Goal: Task Accomplishment & Management: Complete application form

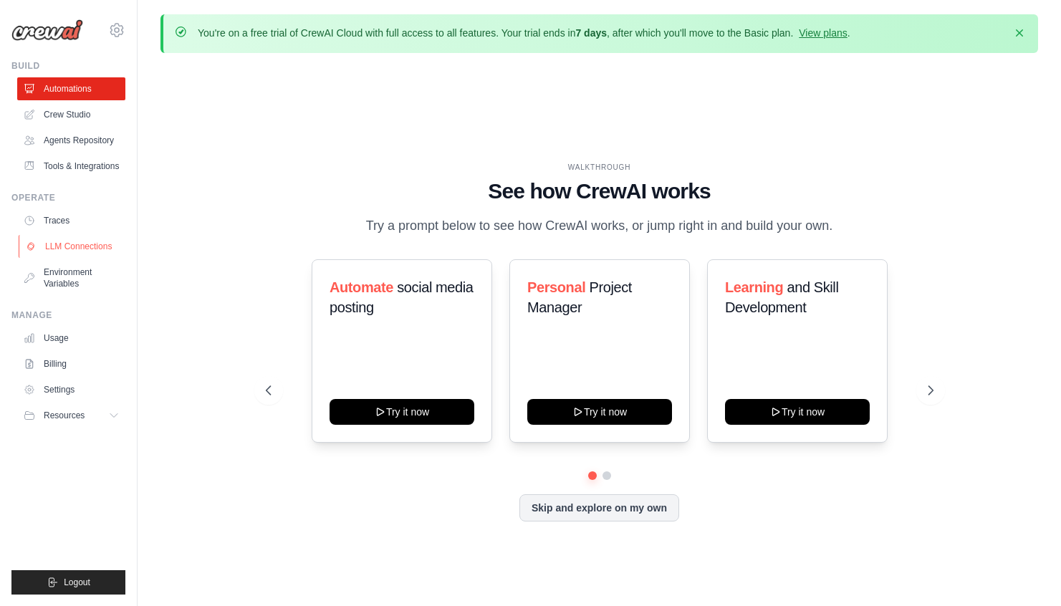
click at [67, 246] on link "LLM Connections" at bounding box center [73, 246] width 108 height 23
click at [98, 249] on link "LLM Connections" at bounding box center [73, 246] width 108 height 23
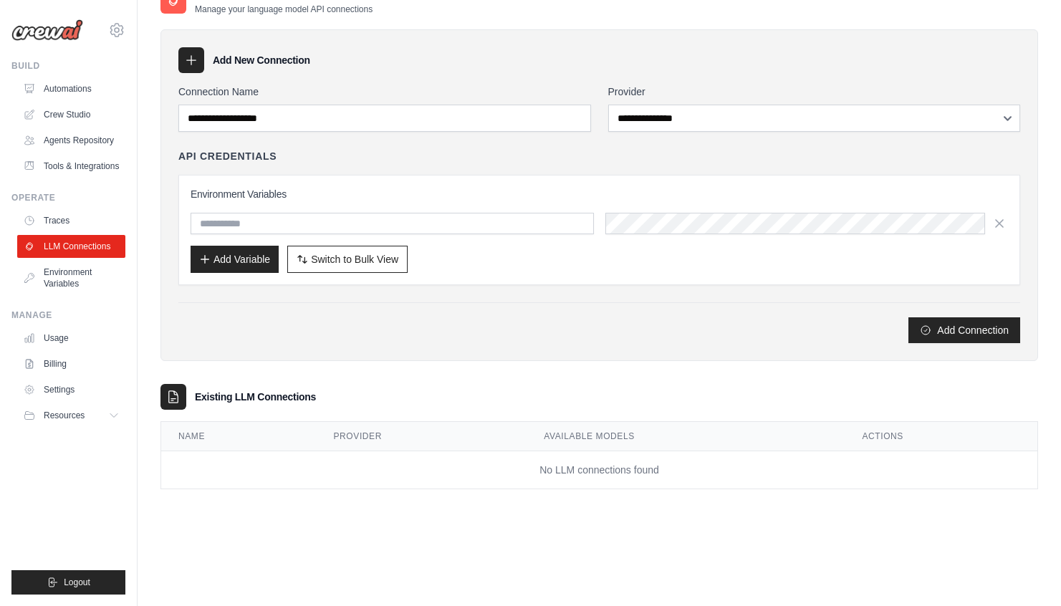
scroll to position [59, 0]
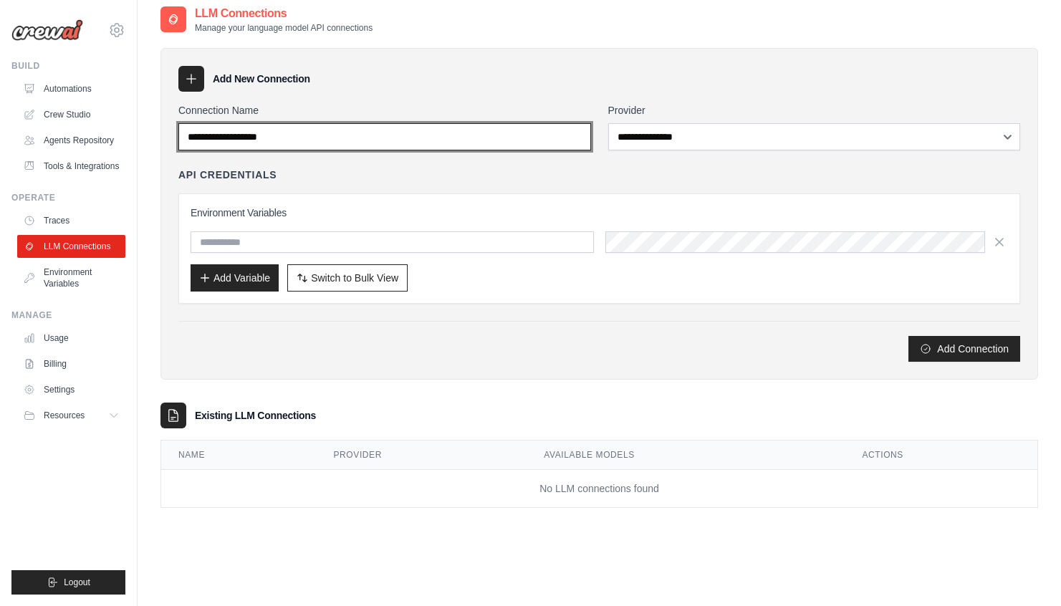
click at [339, 143] on input "Connection Name" at bounding box center [384, 136] width 413 height 27
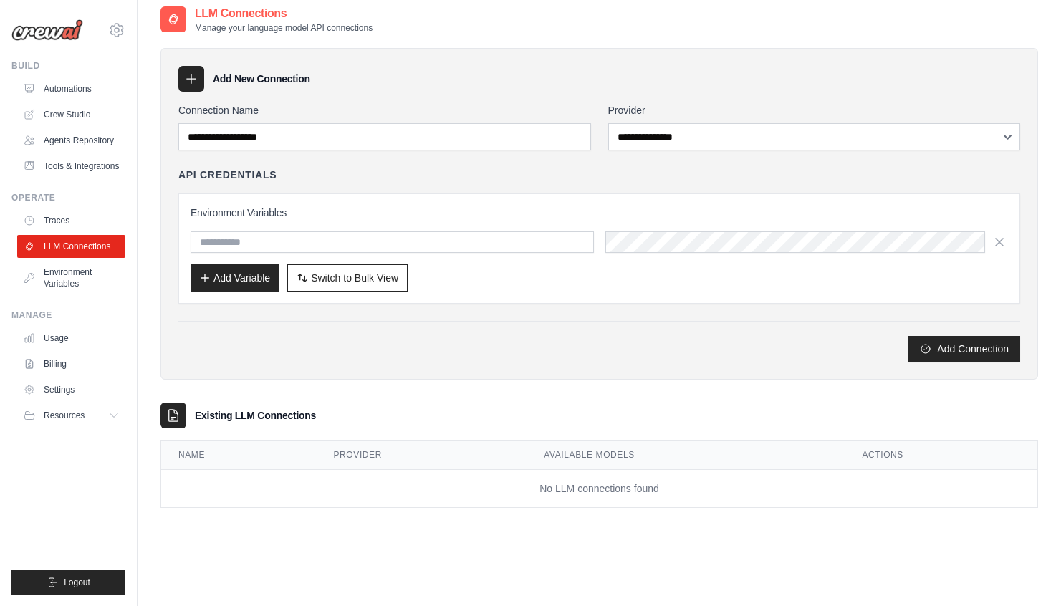
click at [695, 112] on label "Provider" at bounding box center [814, 110] width 413 height 14
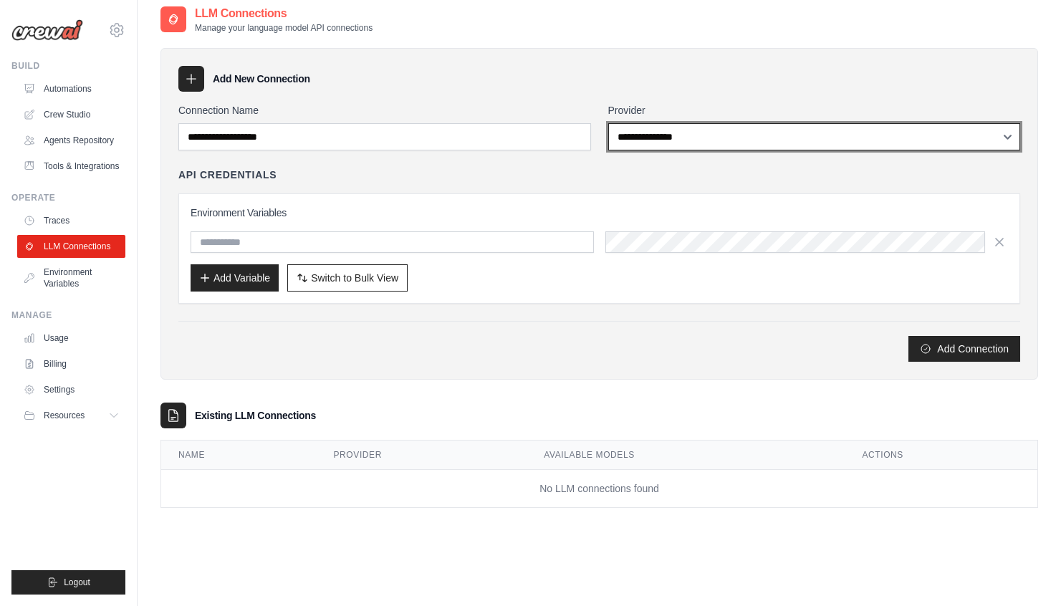
click at [695, 123] on select "**********" at bounding box center [814, 136] width 413 height 27
click at [693, 133] on select "**********" at bounding box center [814, 136] width 413 height 27
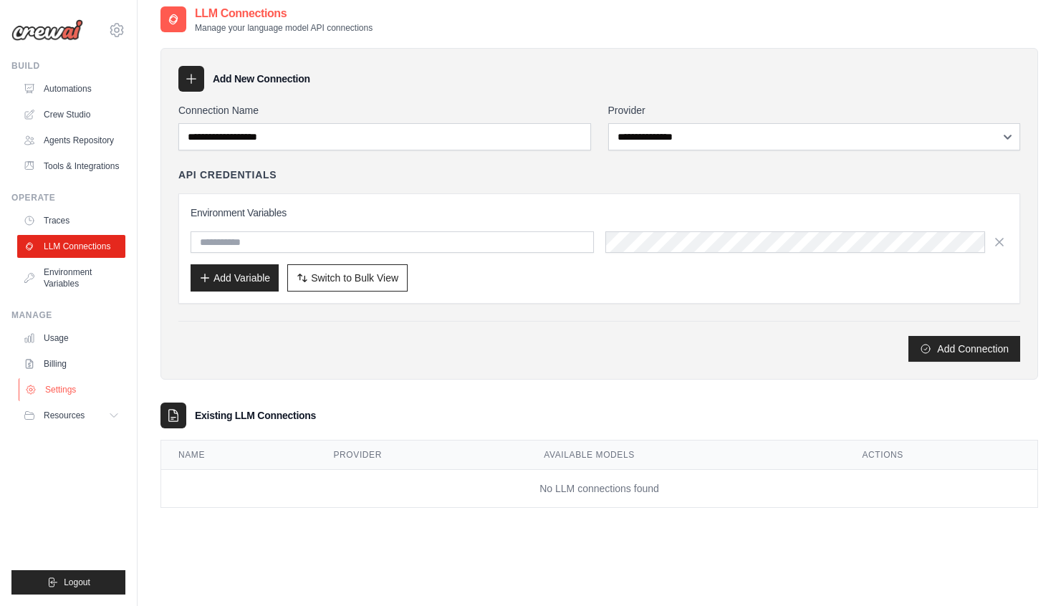
click at [66, 383] on link "Settings" at bounding box center [73, 389] width 108 height 23
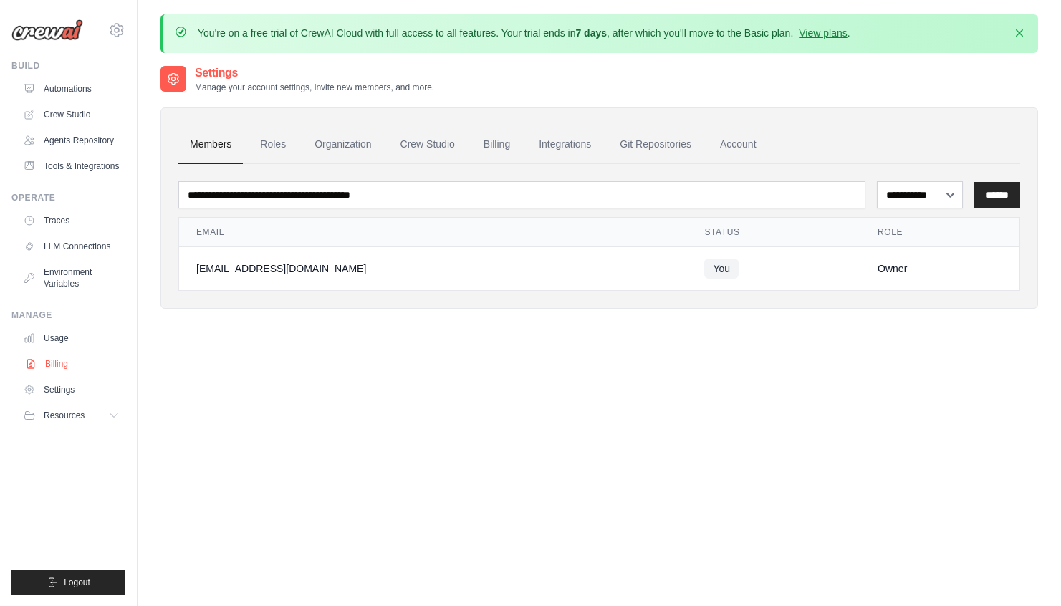
click at [63, 358] on link "Billing" at bounding box center [73, 364] width 108 height 23
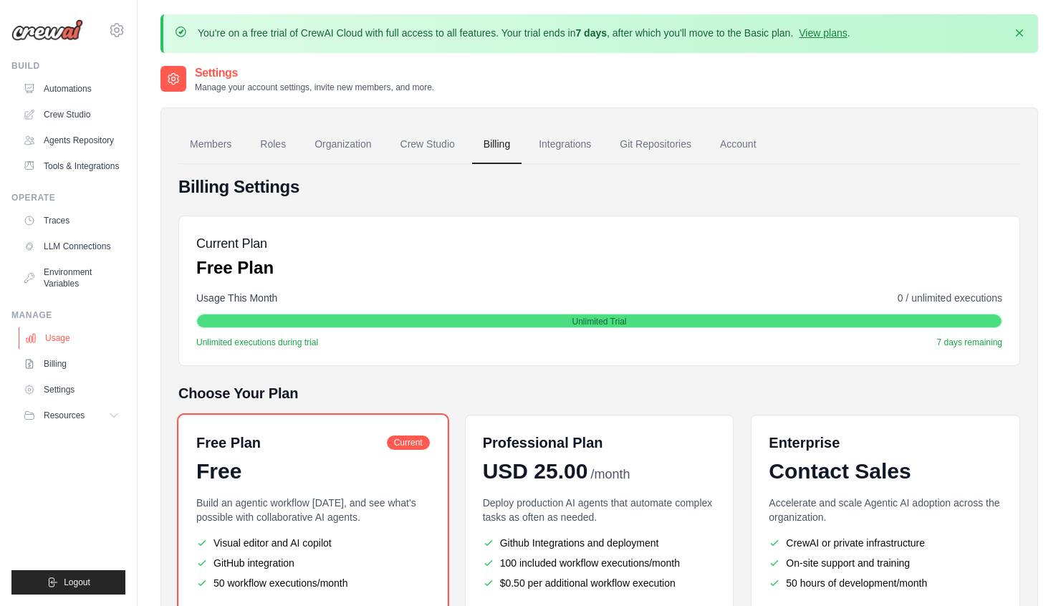
click at [58, 337] on link "Usage" at bounding box center [73, 338] width 108 height 23
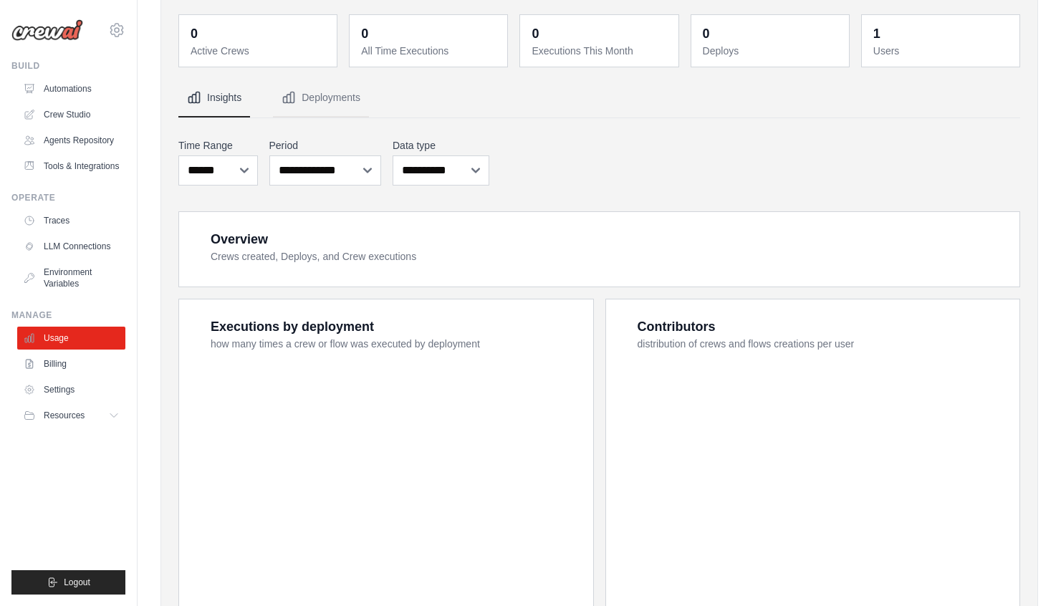
scroll to position [76, 0]
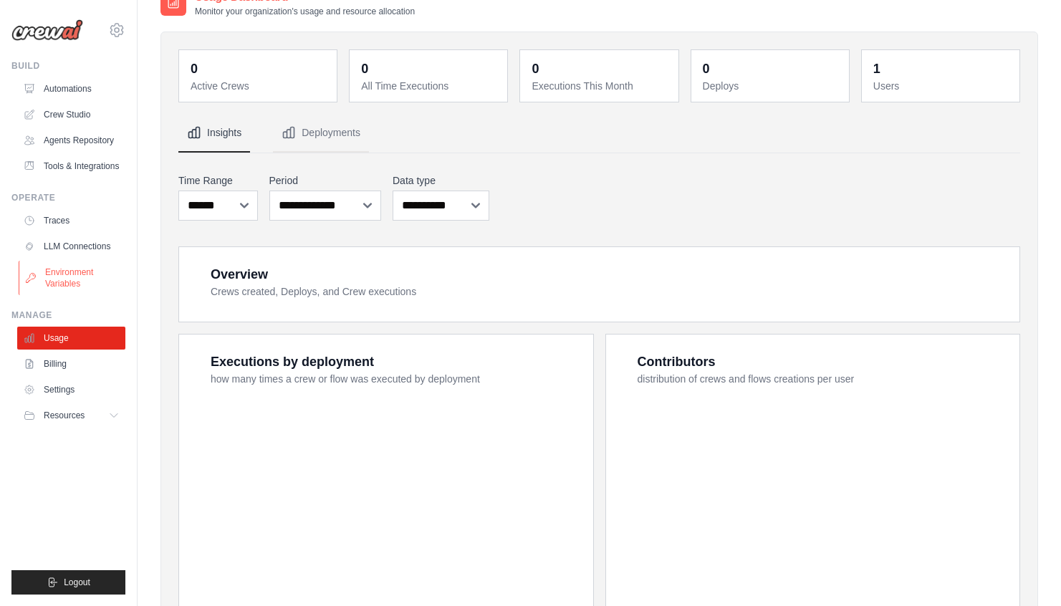
click at [82, 281] on link "Environment Variables" at bounding box center [73, 278] width 108 height 34
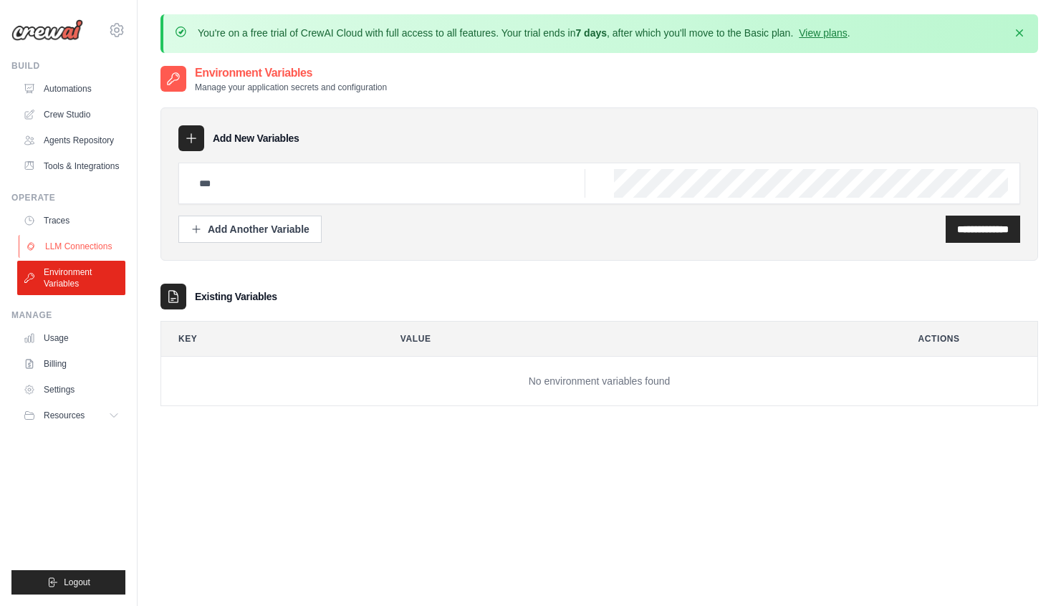
click at [80, 247] on link "LLM Connections" at bounding box center [73, 246] width 108 height 23
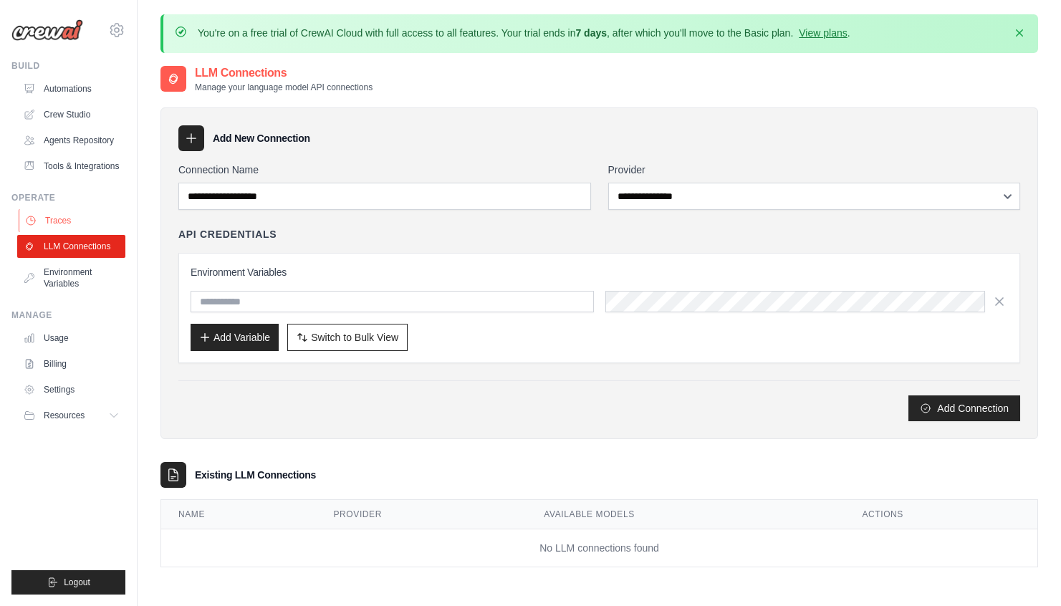
click at [46, 219] on link "Traces" at bounding box center [73, 220] width 108 height 23
click at [57, 135] on link "Agents Repository" at bounding box center [73, 140] width 108 height 23
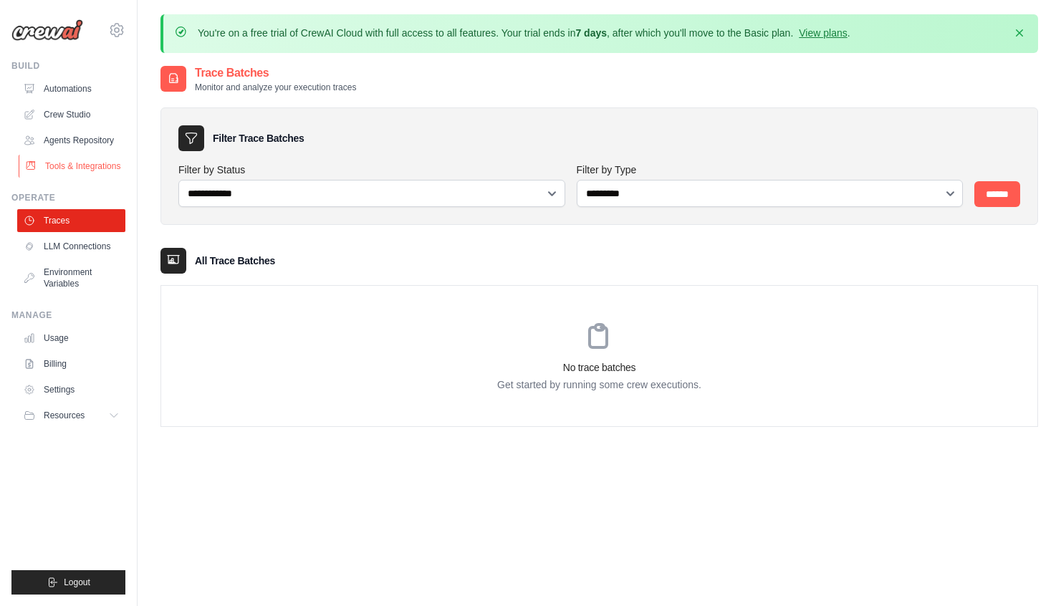
click at [74, 171] on link "Tools & Integrations" at bounding box center [73, 166] width 108 height 23
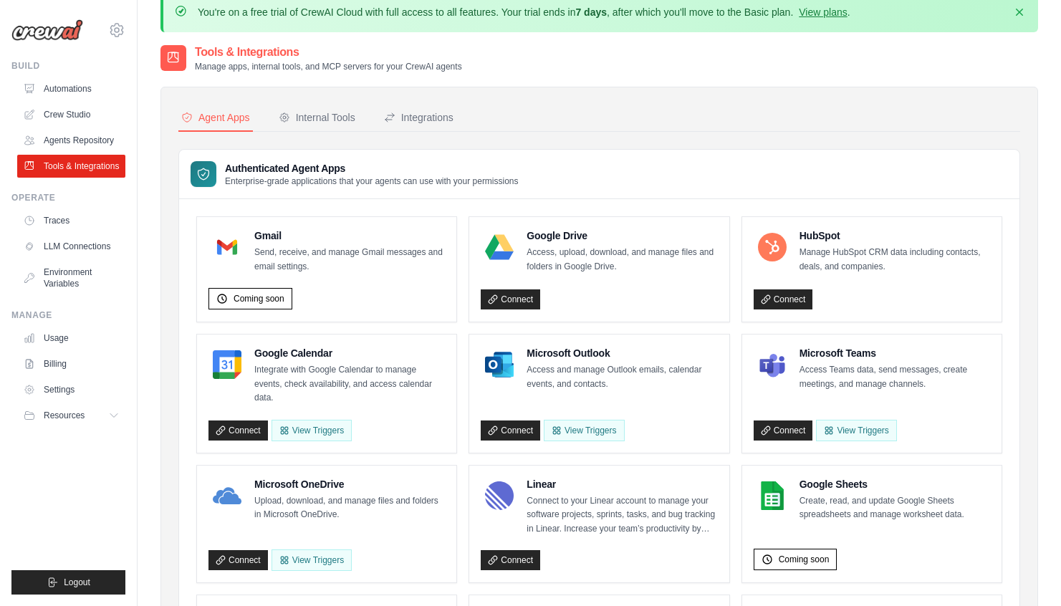
scroll to position [6, 0]
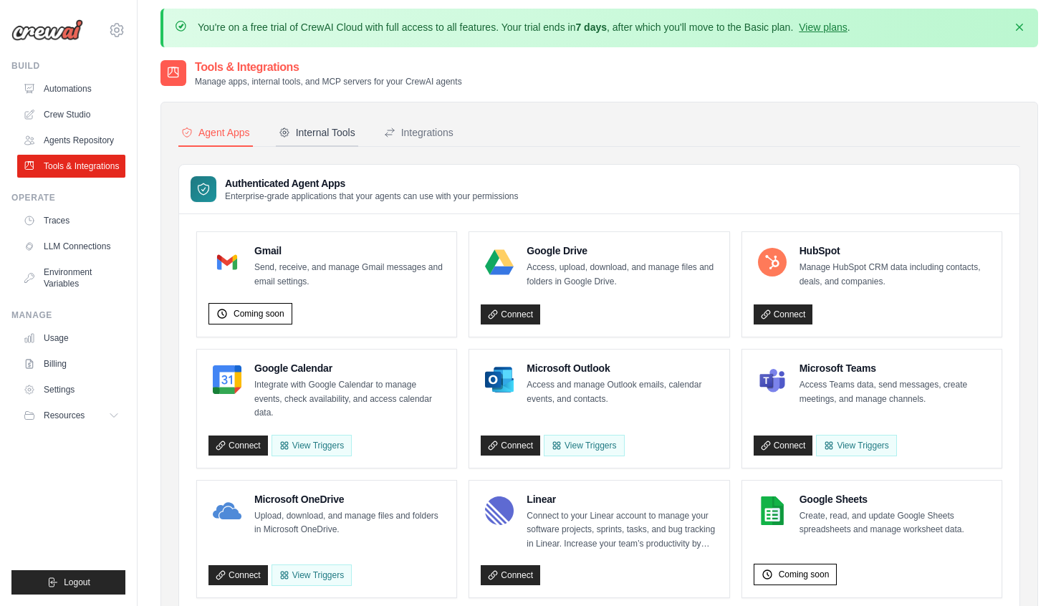
click at [330, 133] on div "Internal Tools" at bounding box center [317, 132] width 77 height 14
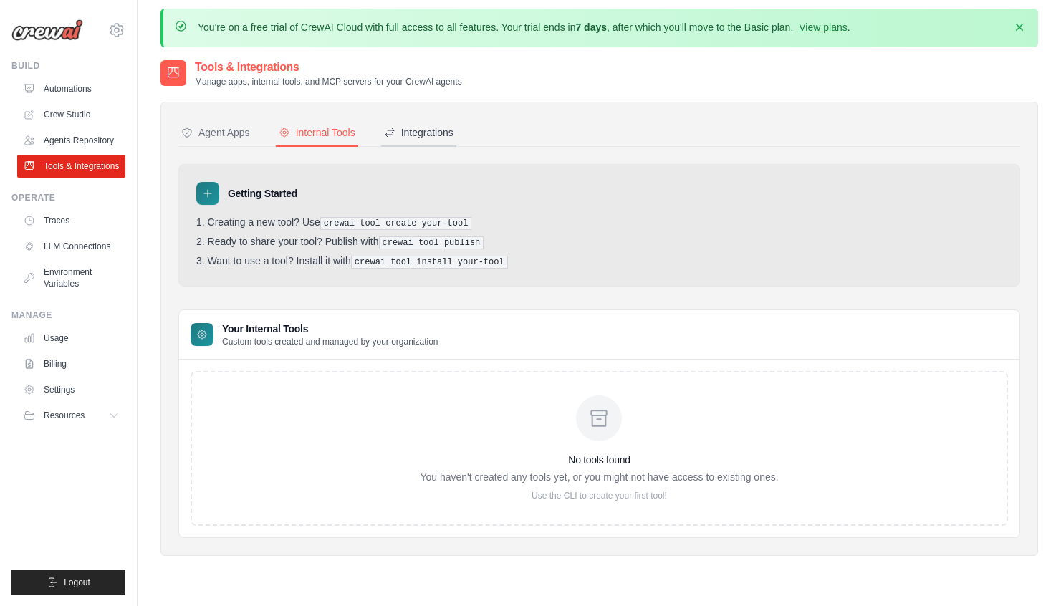
click at [436, 140] on button "Integrations" at bounding box center [418, 133] width 75 height 27
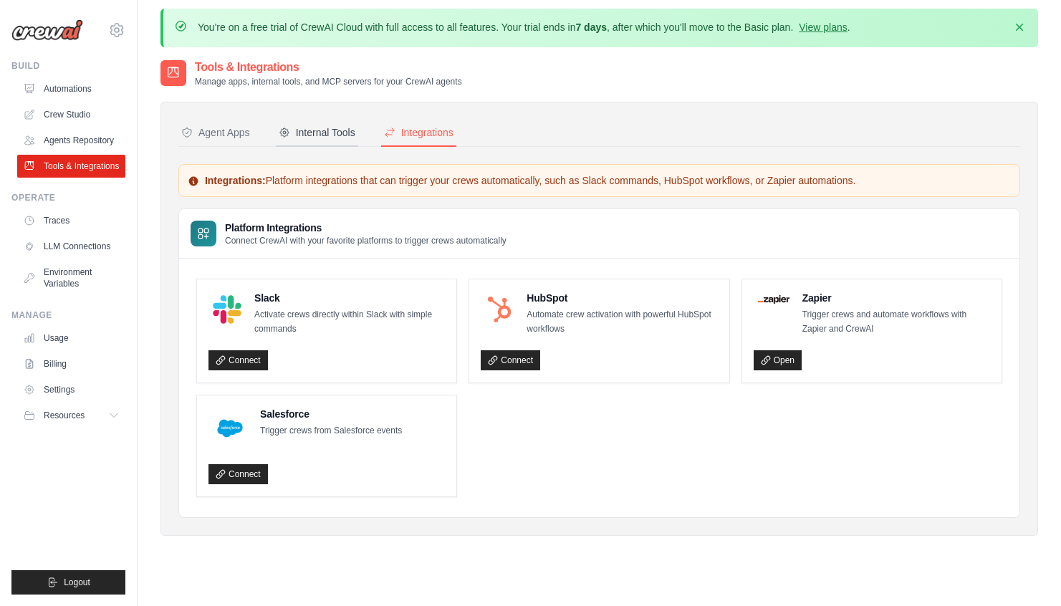
click at [330, 129] on div "Internal Tools" at bounding box center [317, 132] width 77 height 14
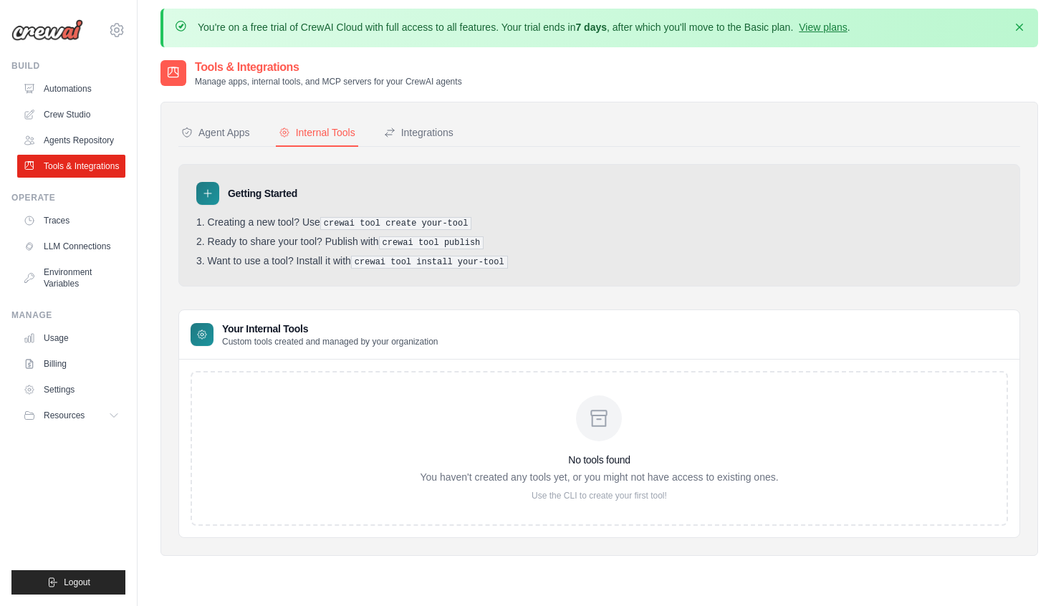
click at [595, 437] on div at bounding box center [599, 419] width 46 height 46
click at [343, 220] on pre "crewai tool create your-tool" at bounding box center [396, 223] width 152 height 13
click at [210, 193] on icon at bounding box center [207, 193] width 7 height 7
click at [204, 191] on icon at bounding box center [207, 193] width 11 height 11
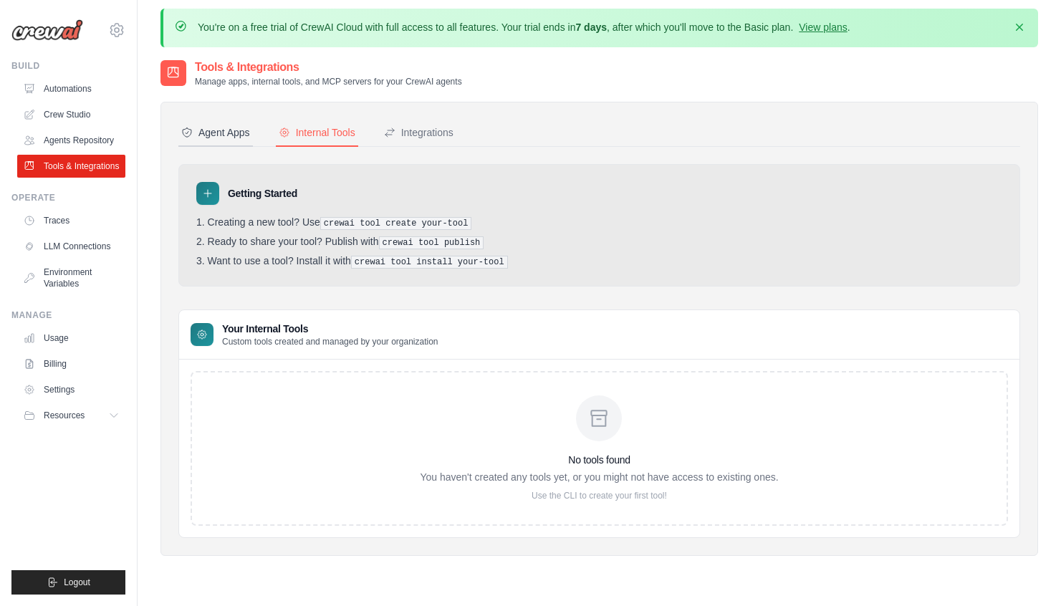
click at [232, 138] on div "Agent Apps" at bounding box center [215, 132] width 69 height 14
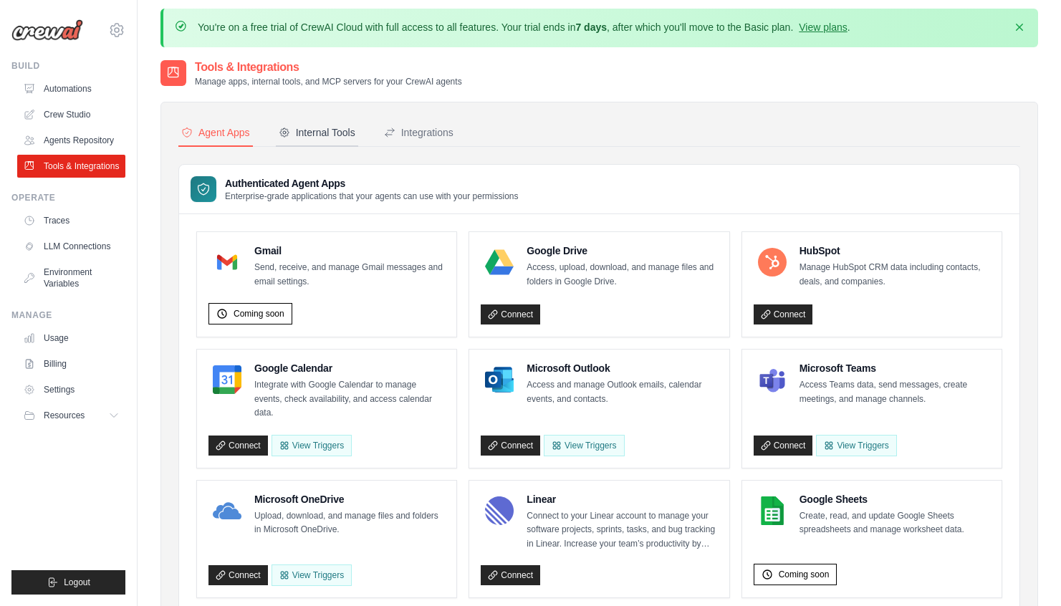
click at [322, 133] on div "Internal Tools" at bounding box center [317, 132] width 77 height 14
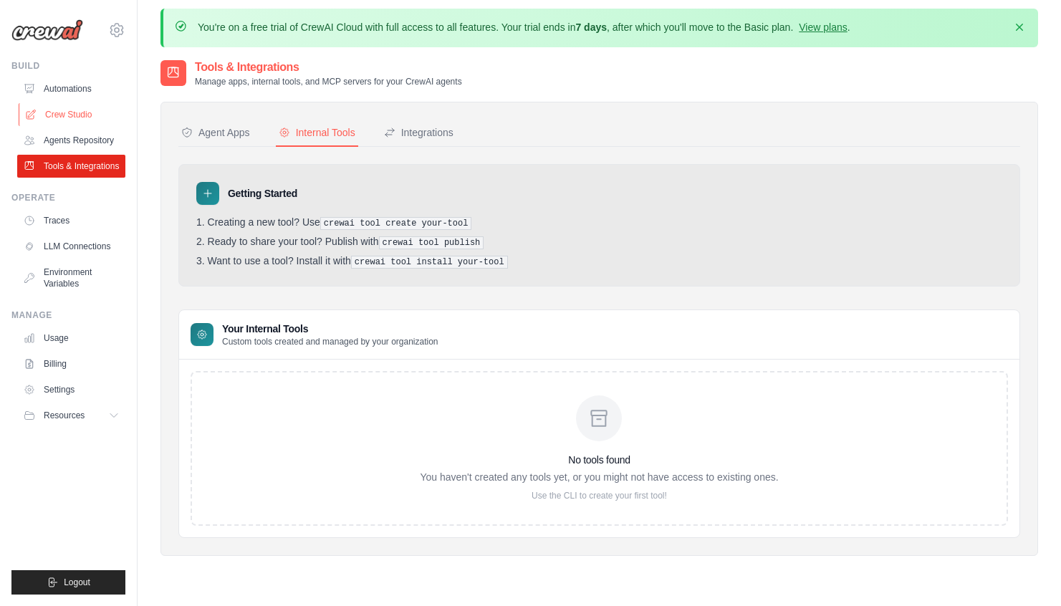
click at [88, 112] on link "Crew Studio" at bounding box center [73, 114] width 108 height 23
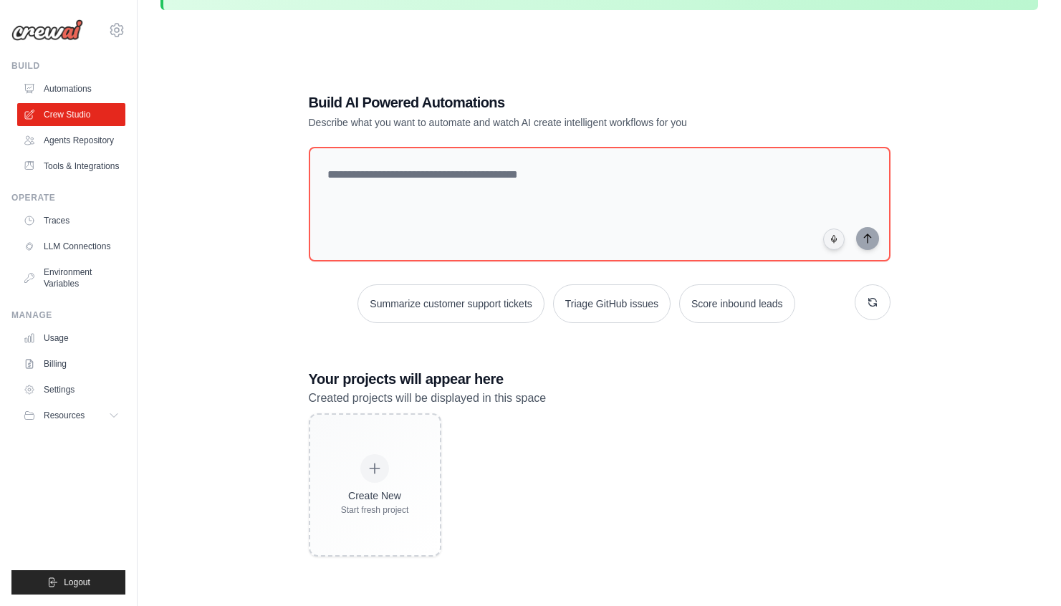
scroll to position [78, 0]
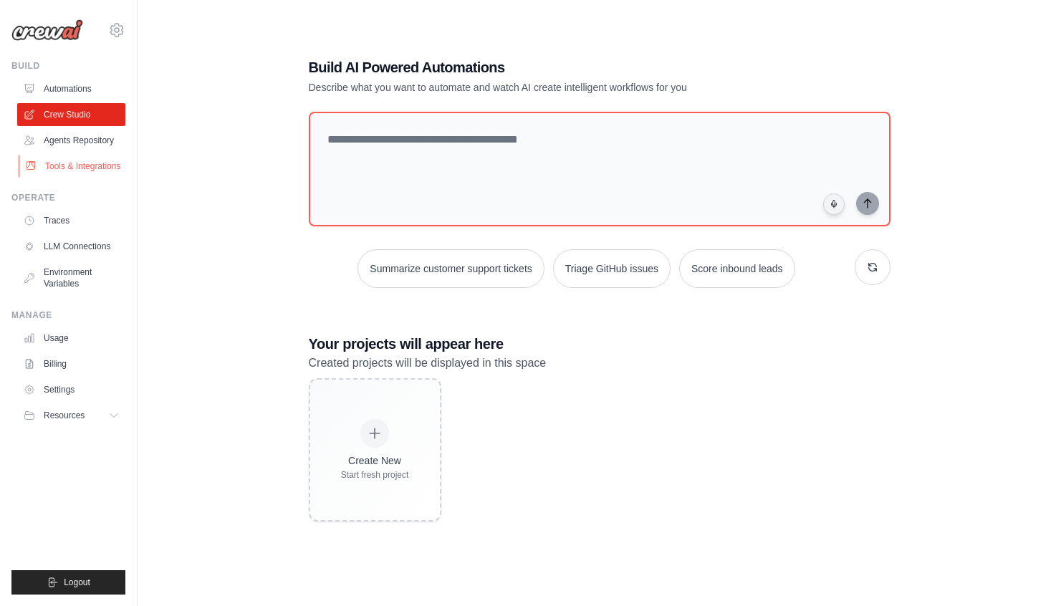
click at [82, 171] on link "Tools & Integrations" at bounding box center [73, 166] width 108 height 23
click at [98, 135] on link "Agents Repository" at bounding box center [73, 140] width 108 height 23
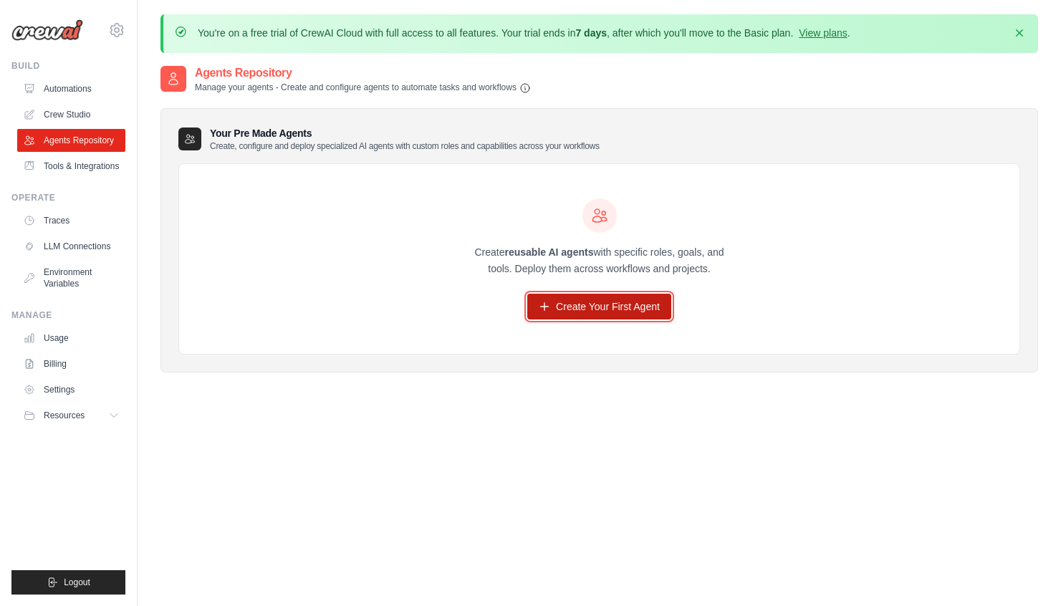
click at [557, 305] on link "Create Your First Agent" at bounding box center [599, 307] width 144 height 26
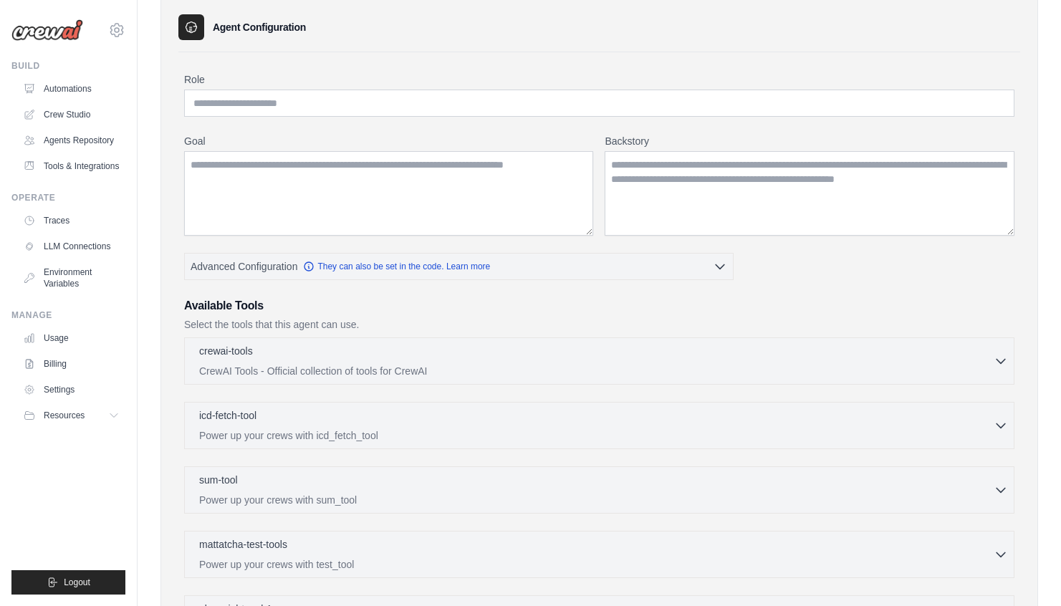
scroll to position [112, 0]
click at [527, 365] on p "CrewAI Tools - Official collection of tools for CrewAI" at bounding box center [596, 370] width 795 height 14
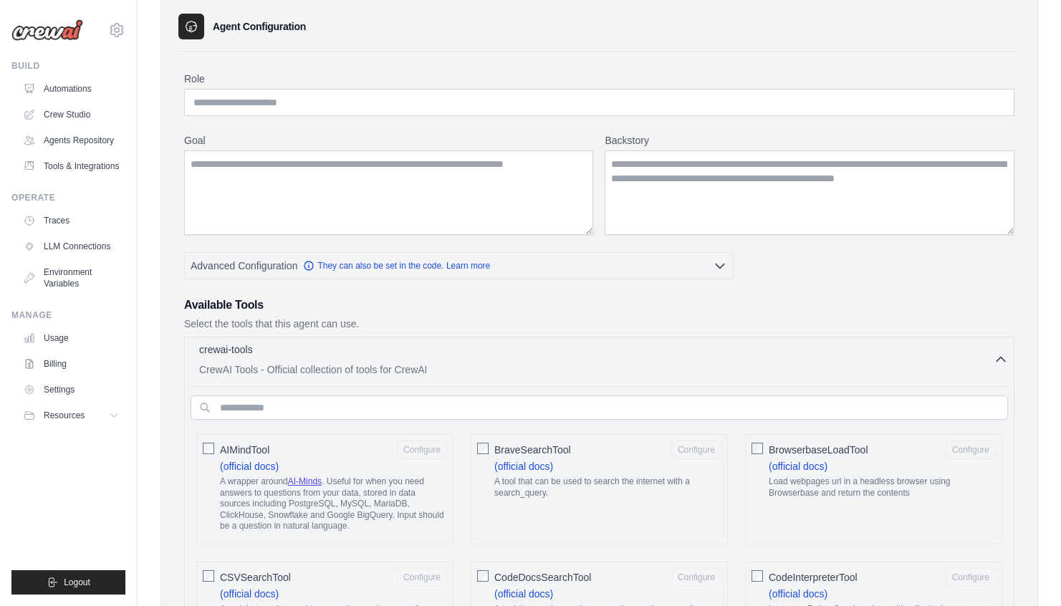
click at [527, 365] on p "CrewAI Tools - Official collection of tools for CrewAI" at bounding box center [596, 370] width 795 height 14
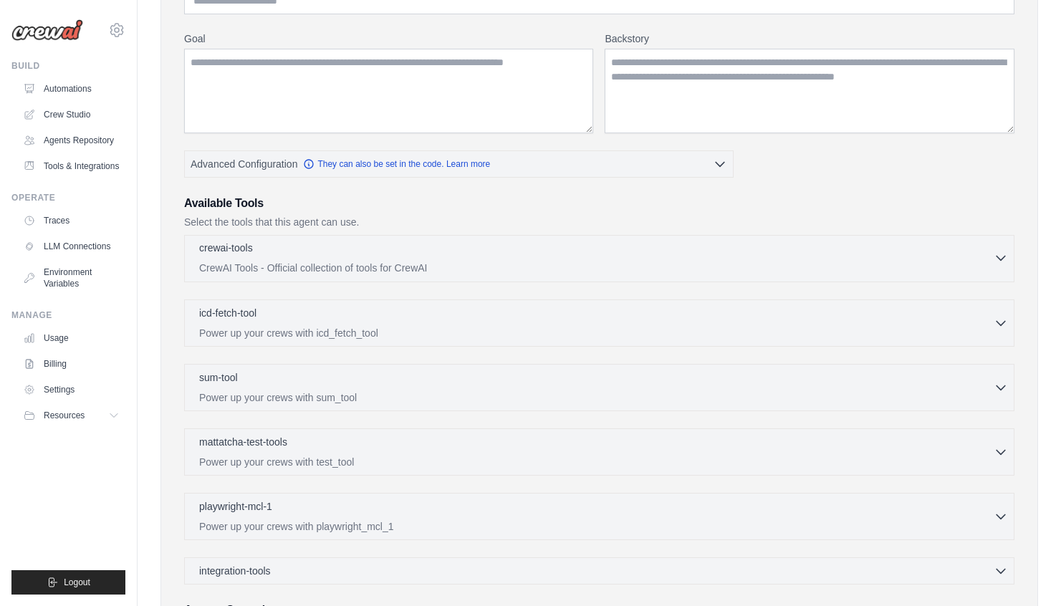
scroll to position [215, 0]
click at [504, 272] on p "CrewAI Tools - Official collection of tools for CrewAI" at bounding box center [596, 266] width 795 height 14
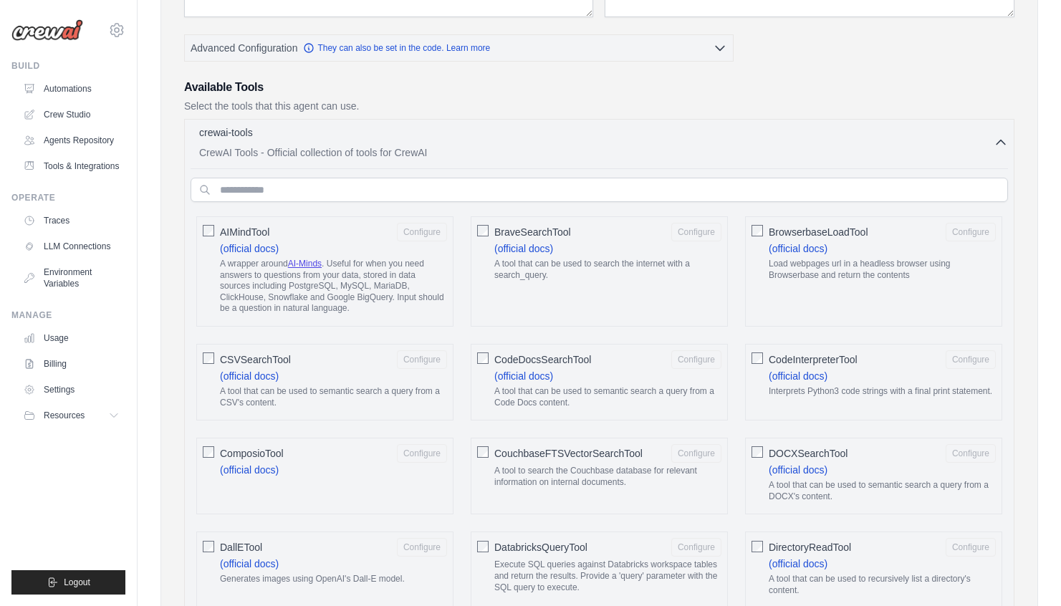
scroll to position [343, 0]
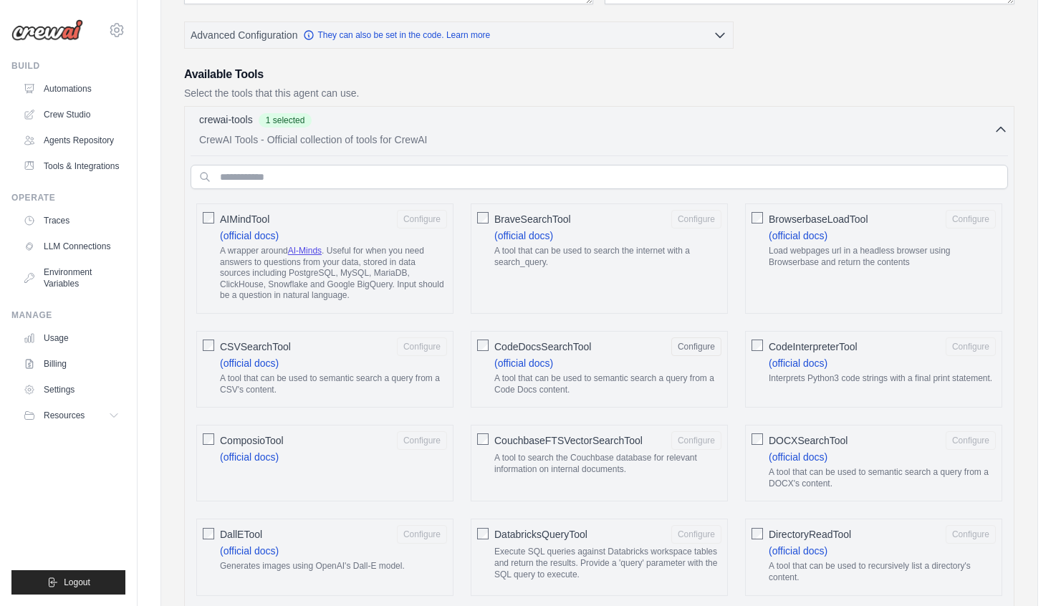
click at [484, 237] on div "BraveSearchTool Configure (official docs) A tool that can be used to search the…" at bounding box center [599, 259] width 257 height 110
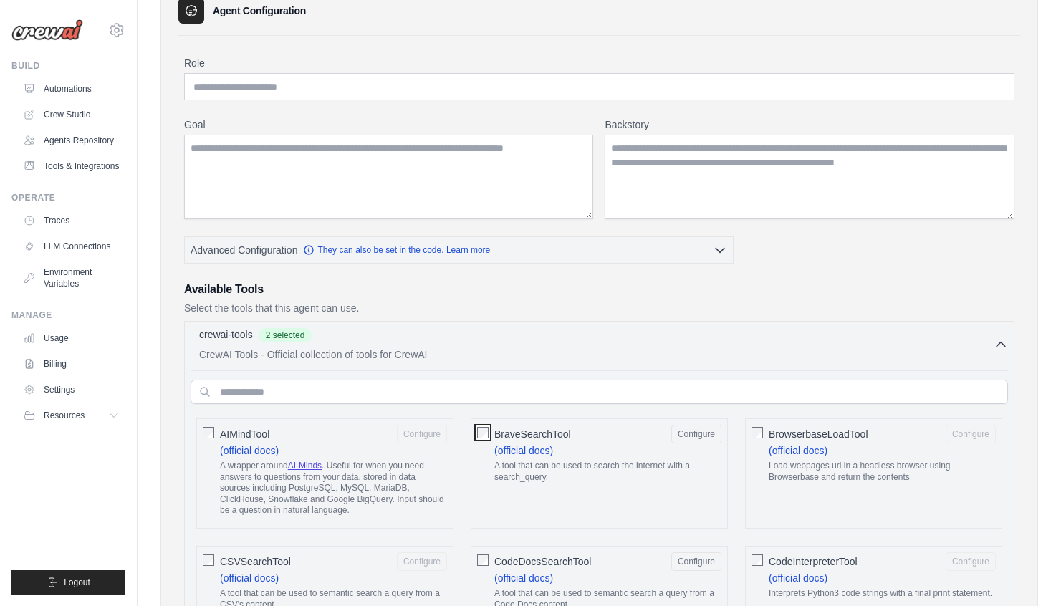
scroll to position [113, 0]
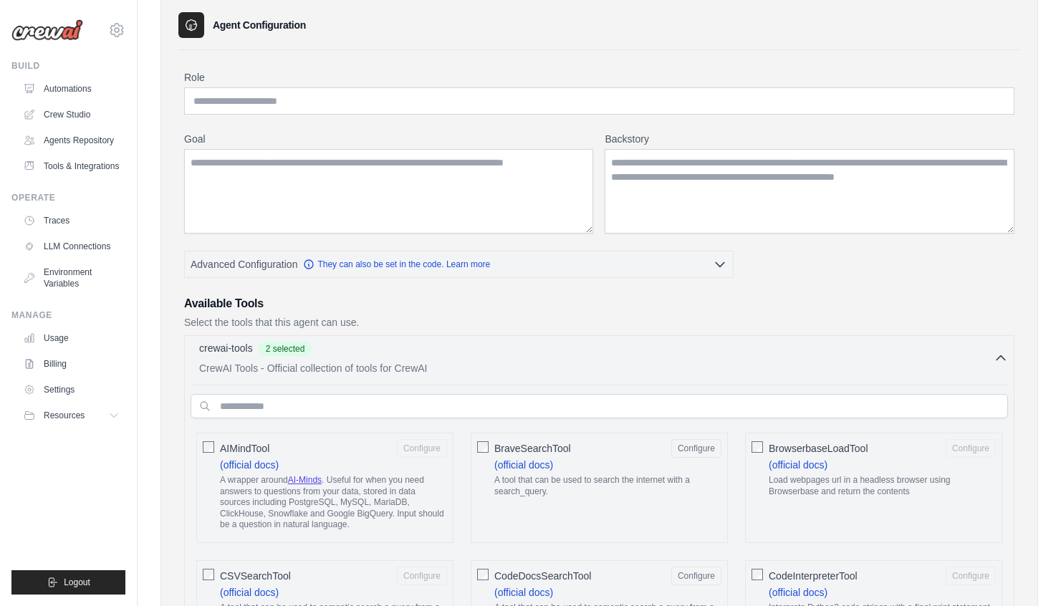
click at [545, 361] on p "CrewAI Tools - Official collection of tools for CrewAI" at bounding box center [596, 368] width 795 height 14
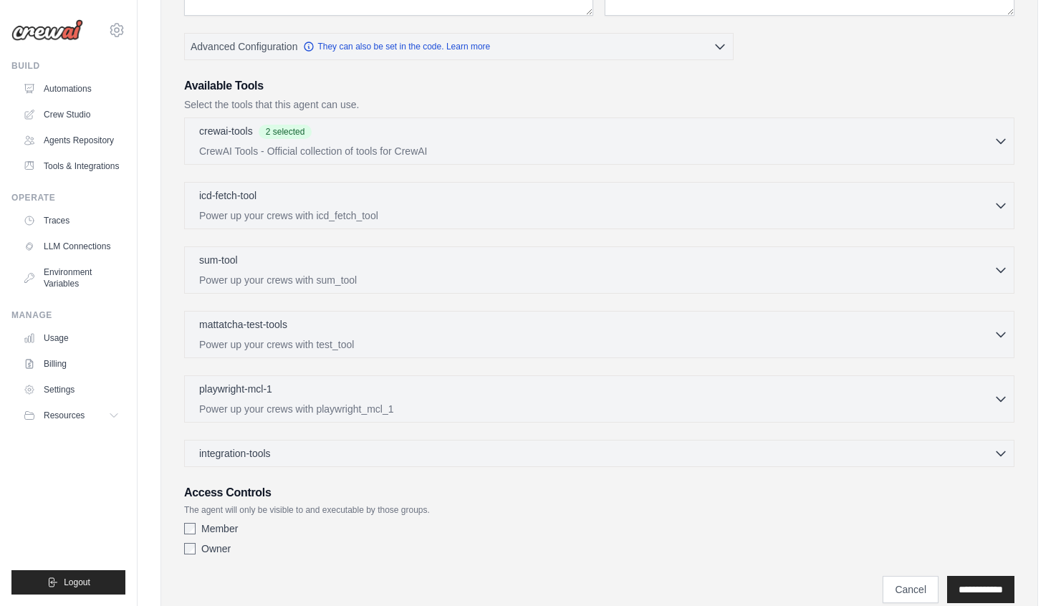
scroll to position [386, 0]
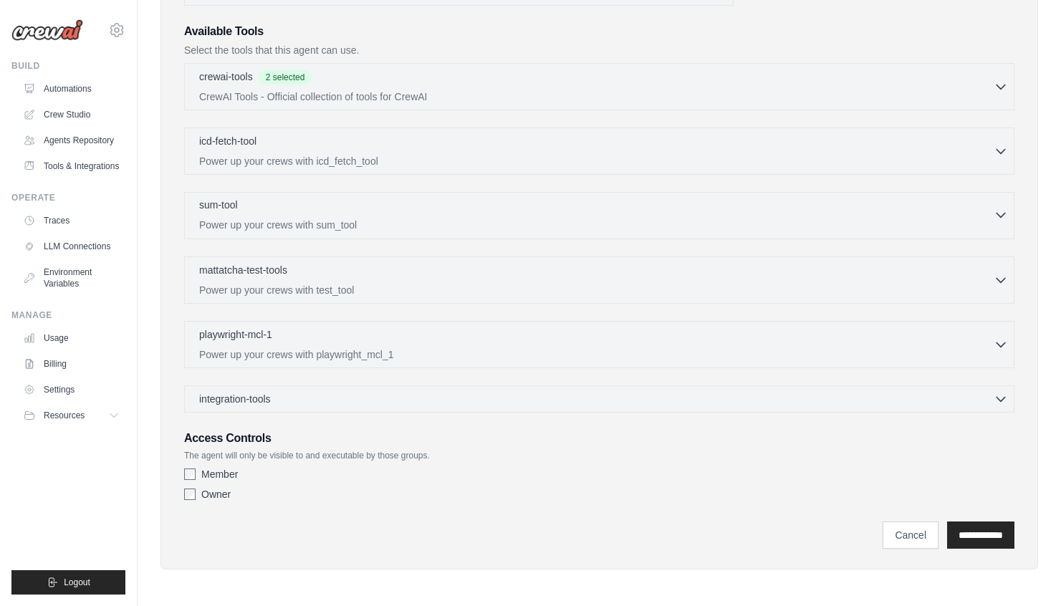
click at [451, 226] on p "Power up your crews with sum_tool" at bounding box center [596, 225] width 795 height 14
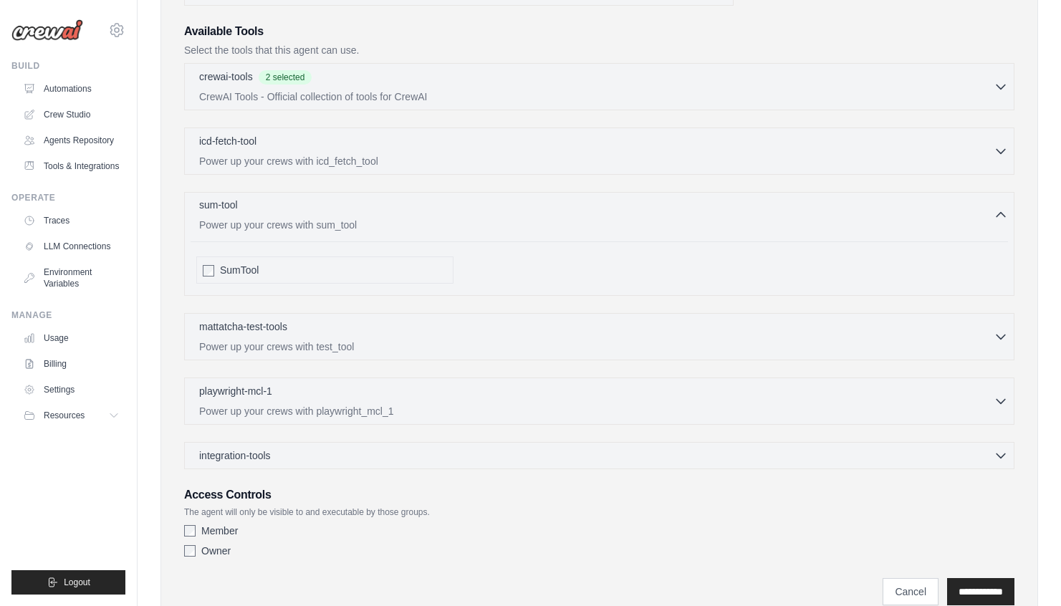
click at [446, 214] on div "sum-tool 0 selected Power up your crews with sum_tool" at bounding box center [596, 215] width 795 height 34
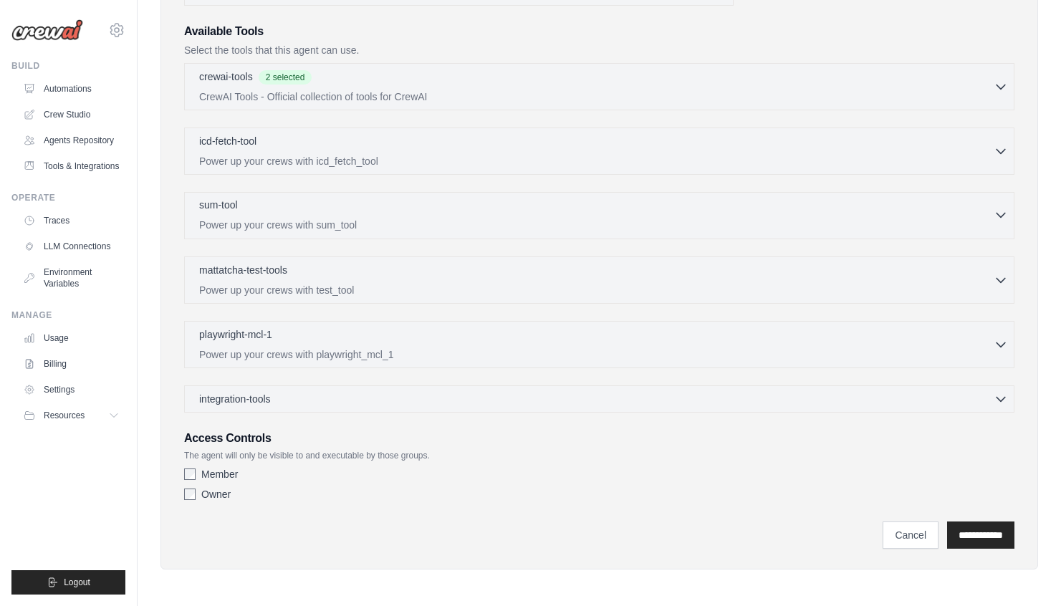
click at [446, 214] on div "sum-tool 0 selected Power up your crews with sum_tool" at bounding box center [596, 215] width 795 height 34
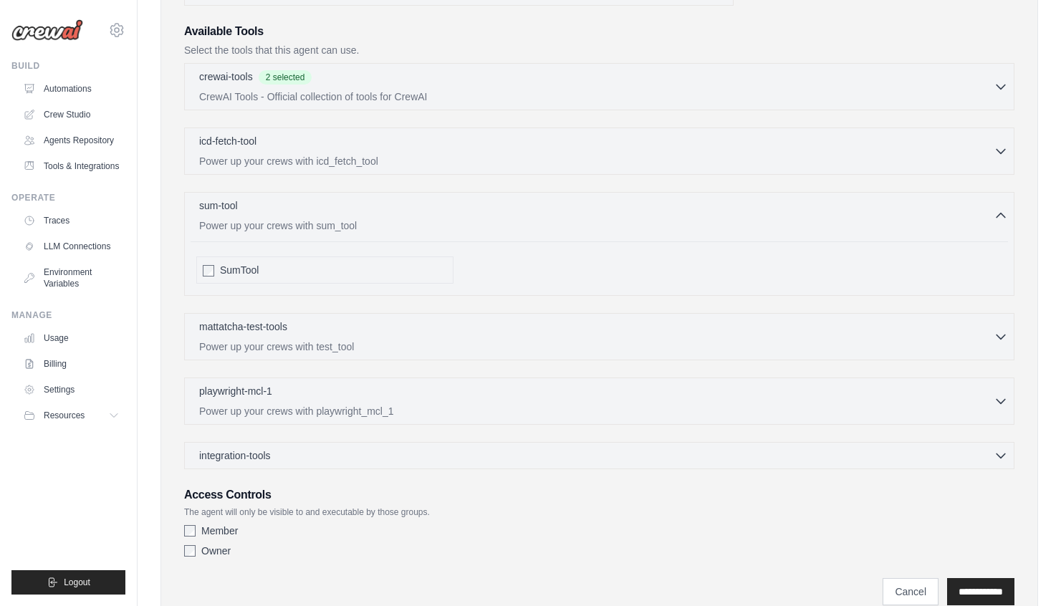
click at [421, 277] on div "SumTool" at bounding box center [324, 270] width 257 height 27
click at [221, 272] on span "SumTool" at bounding box center [239, 270] width 39 height 14
click at [290, 343] on p "Power up your crews with test_tool" at bounding box center [596, 346] width 795 height 14
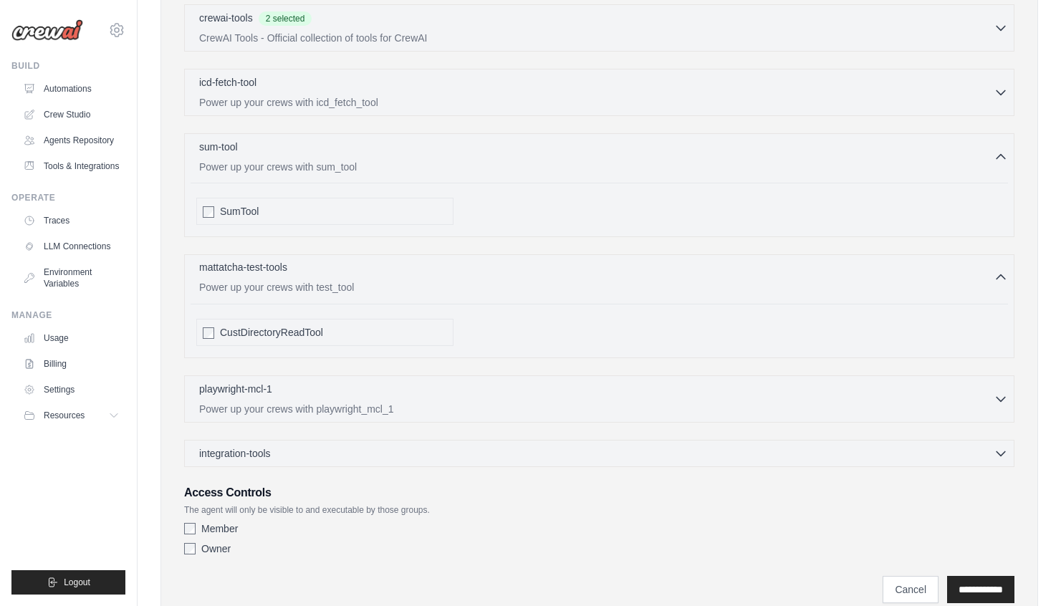
scroll to position [446, 0]
click at [299, 402] on p "Power up your crews with playwright_mcl_1" at bounding box center [596, 407] width 795 height 14
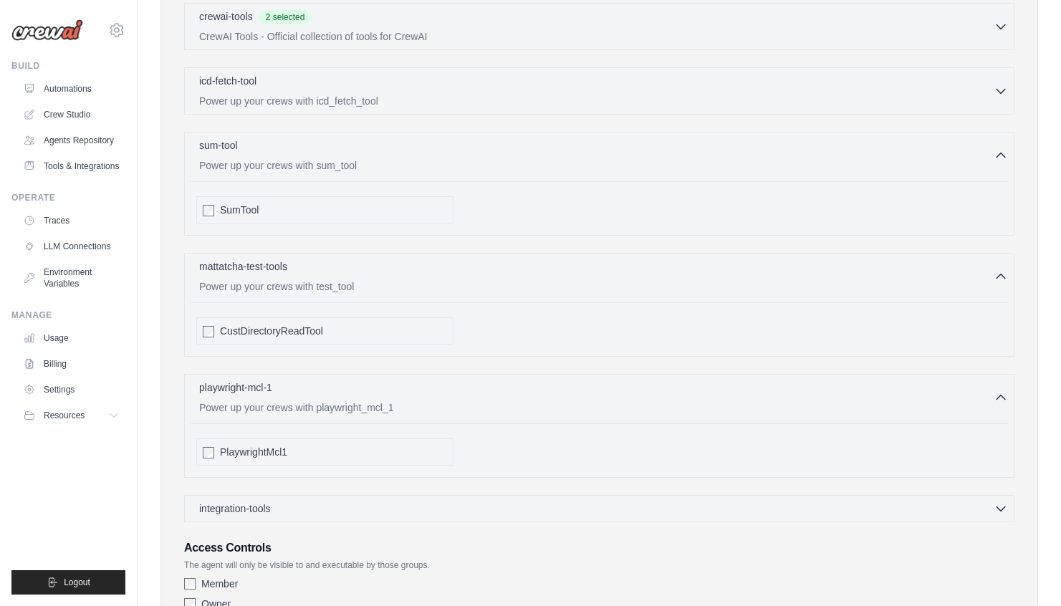
click at [324, 519] on div "integration-tools 0 selected Gmail HubSpot Microsoft Teams" at bounding box center [599, 508] width 830 height 27
click at [326, 514] on div "integration-tools 0 selected" at bounding box center [603, 508] width 809 height 14
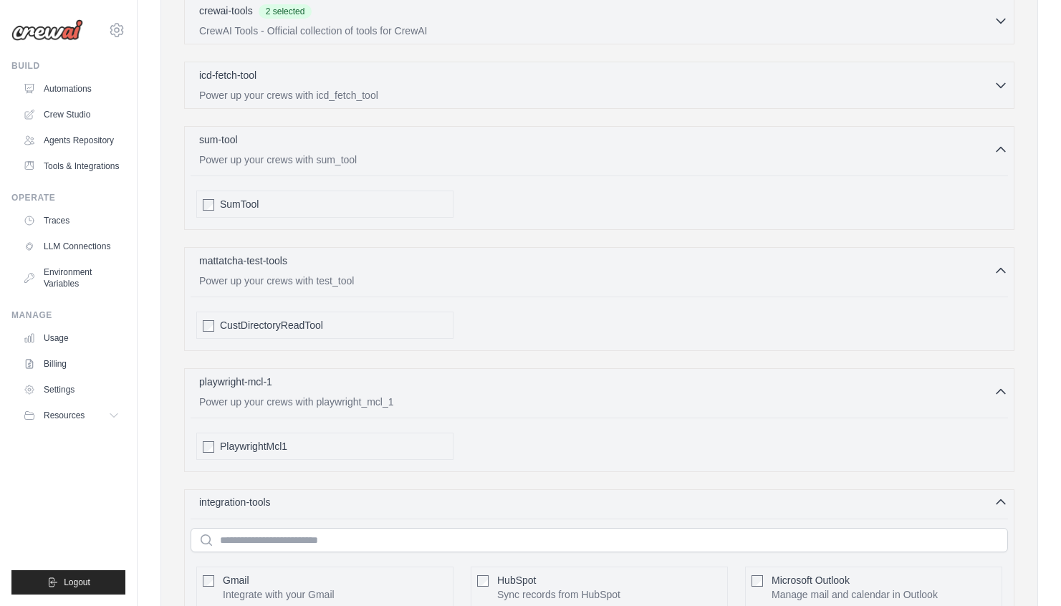
scroll to position [311, 0]
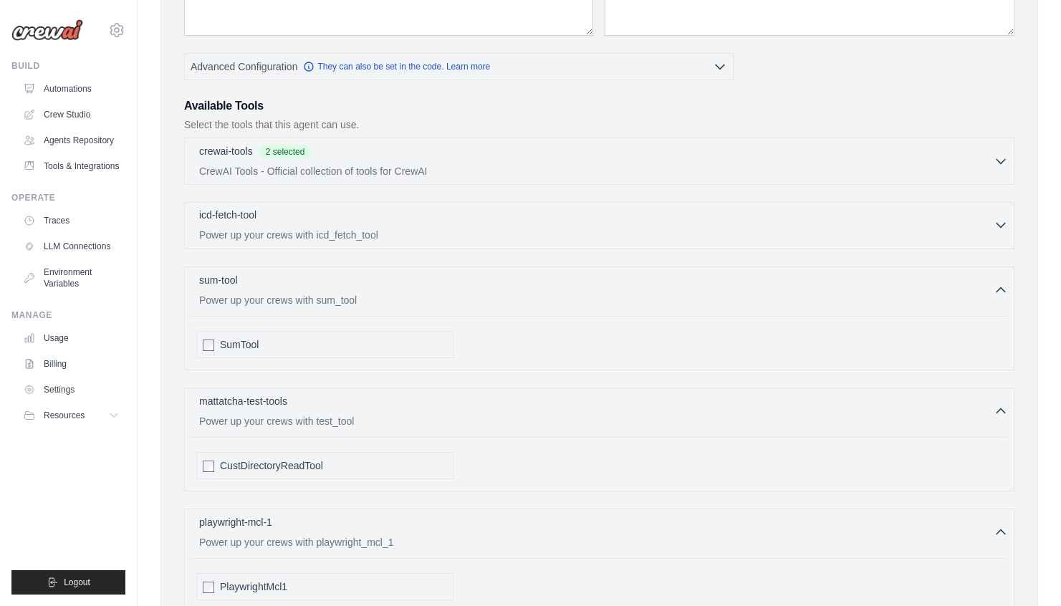
click at [378, 221] on div "icd-fetch-tool 0 selected" at bounding box center [596, 216] width 795 height 17
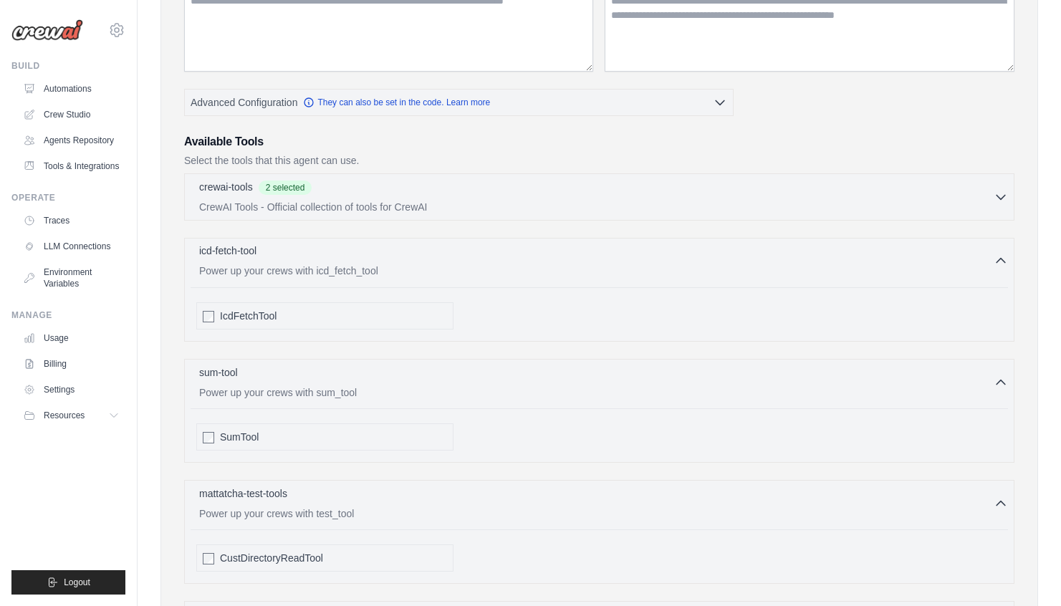
scroll to position [263, 0]
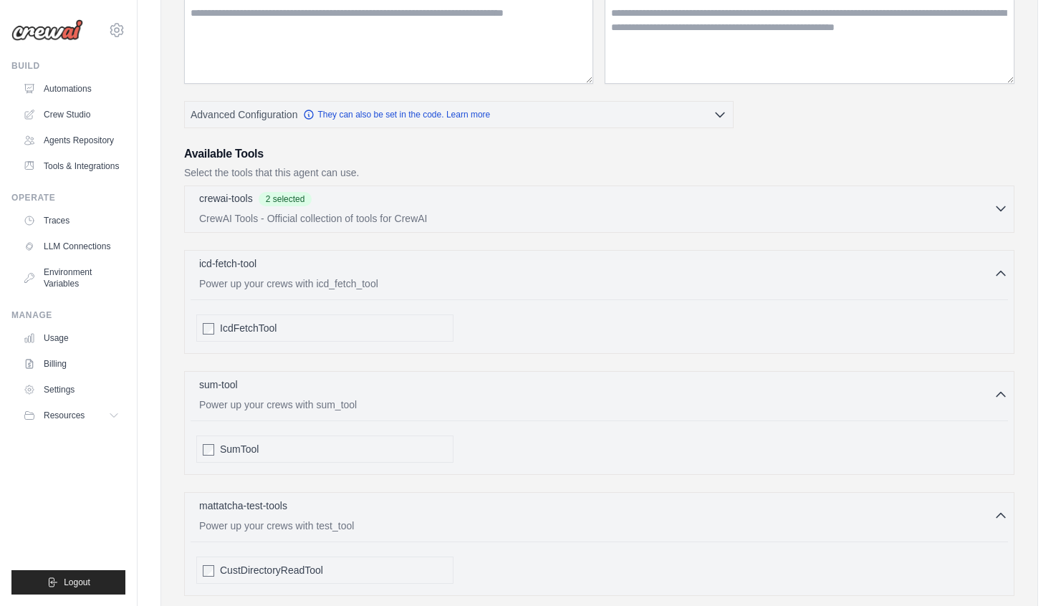
click at [380, 221] on p "CrewAI Tools - Official collection of tools for CrewAI" at bounding box center [596, 218] width 795 height 14
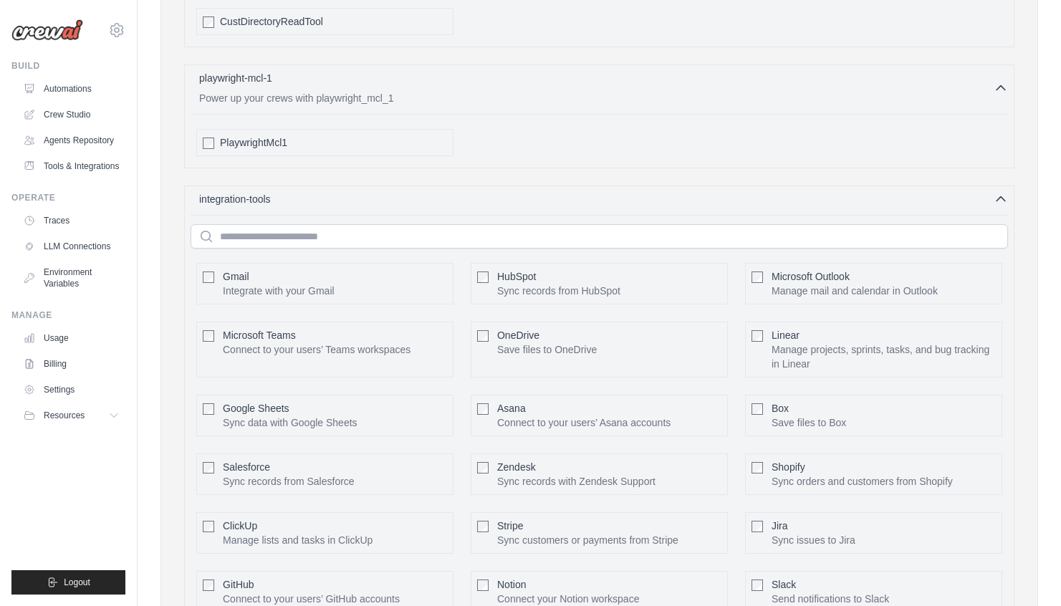
scroll to position [3395, 0]
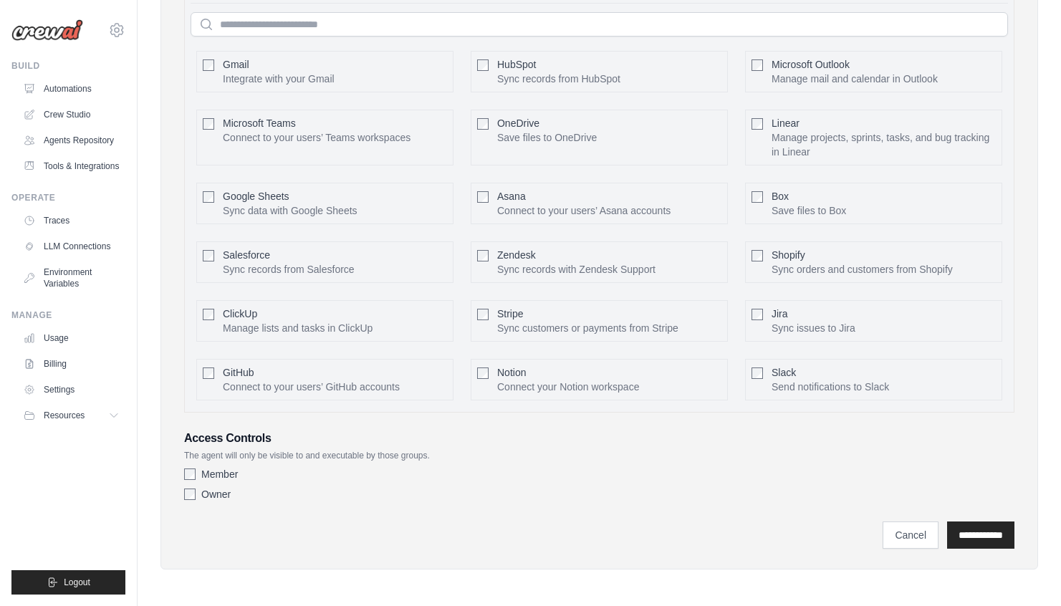
click at [234, 471] on label "Member" at bounding box center [219, 474] width 37 height 14
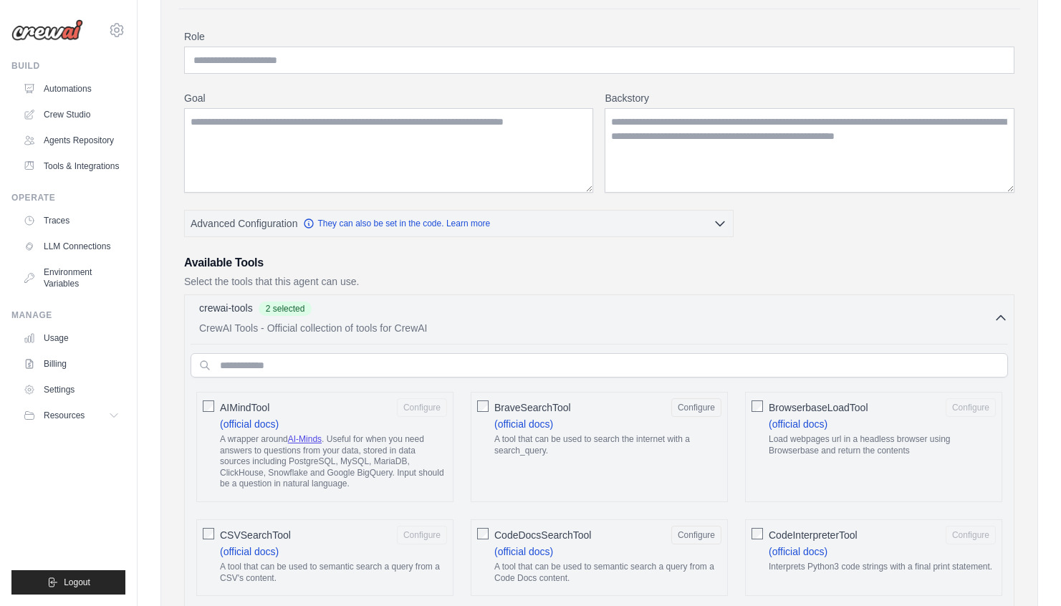
scroll to position [0, 0]
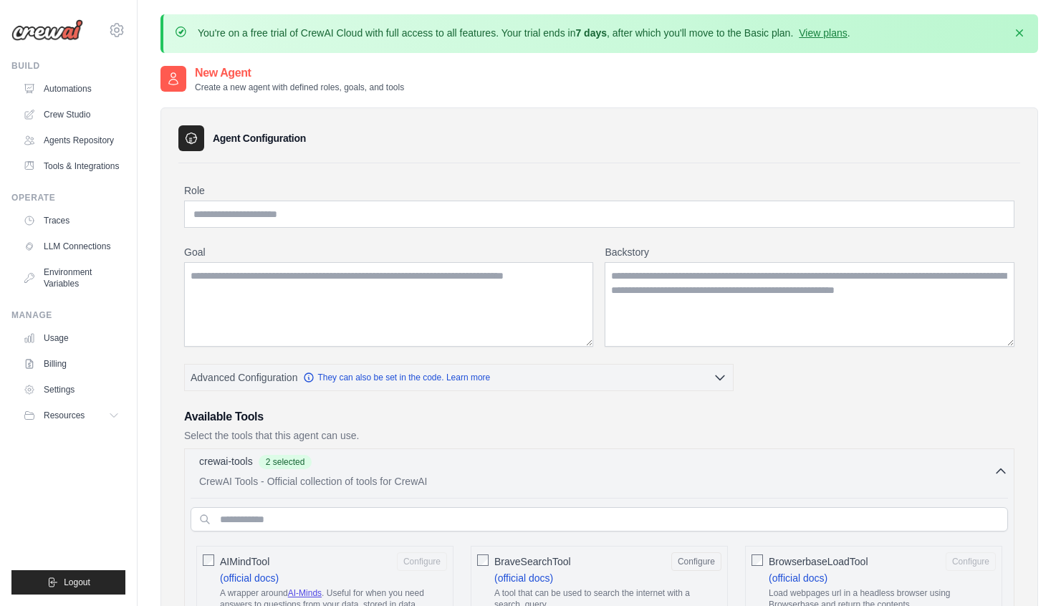
click at [408, 481] on p "CrewAI Tools - Official collection of tools for CrewAI" at bounding box center [596, 481] width 795 height 14
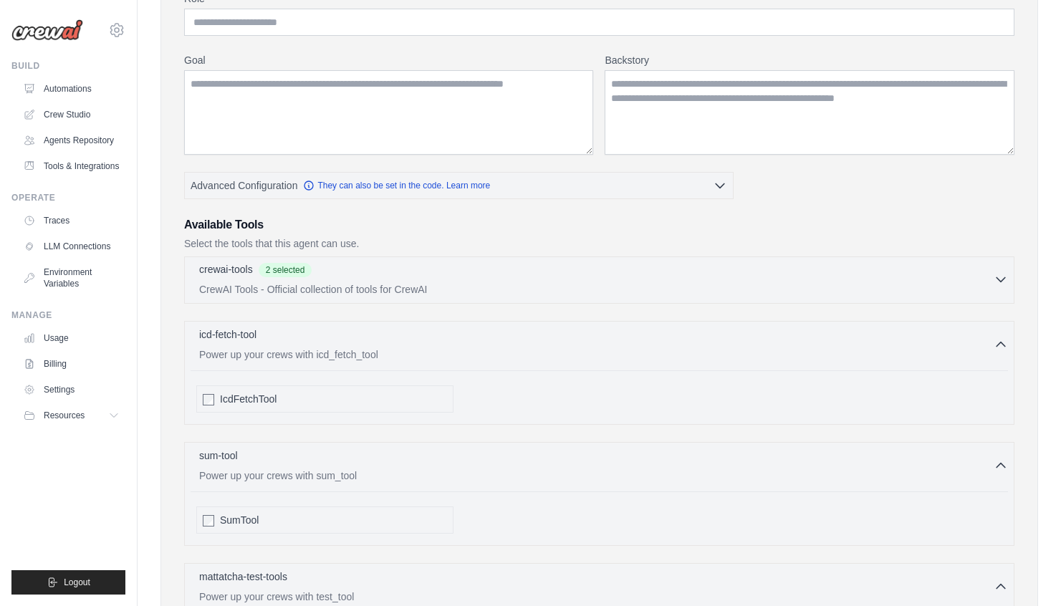
scroll to position [253, 0]
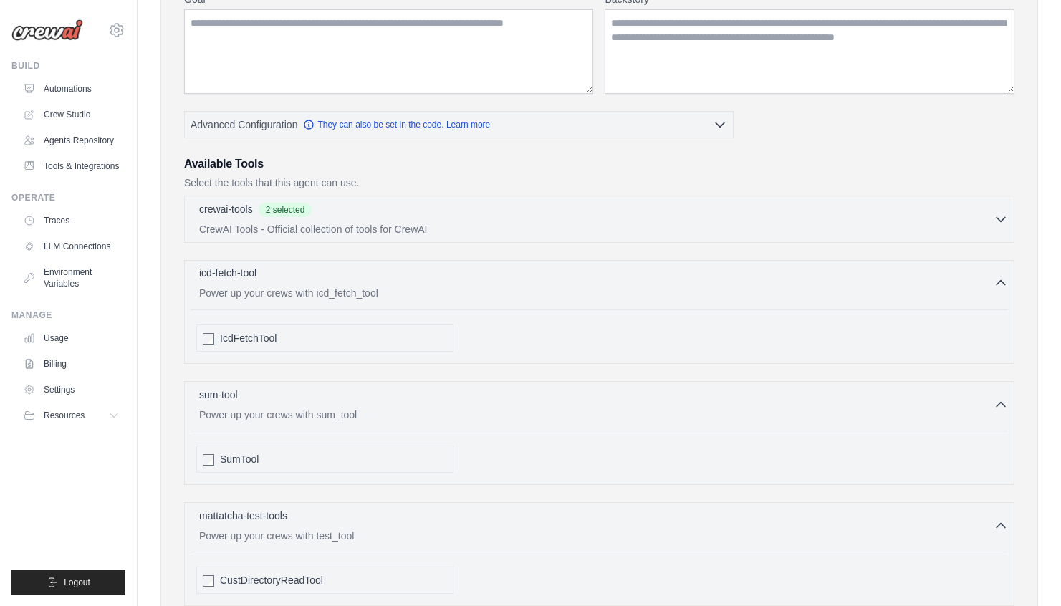
click at [444, 294] on p "Power up your crews with icd_fetch_tool" at bounding box center [596, 293] width 795 height 14
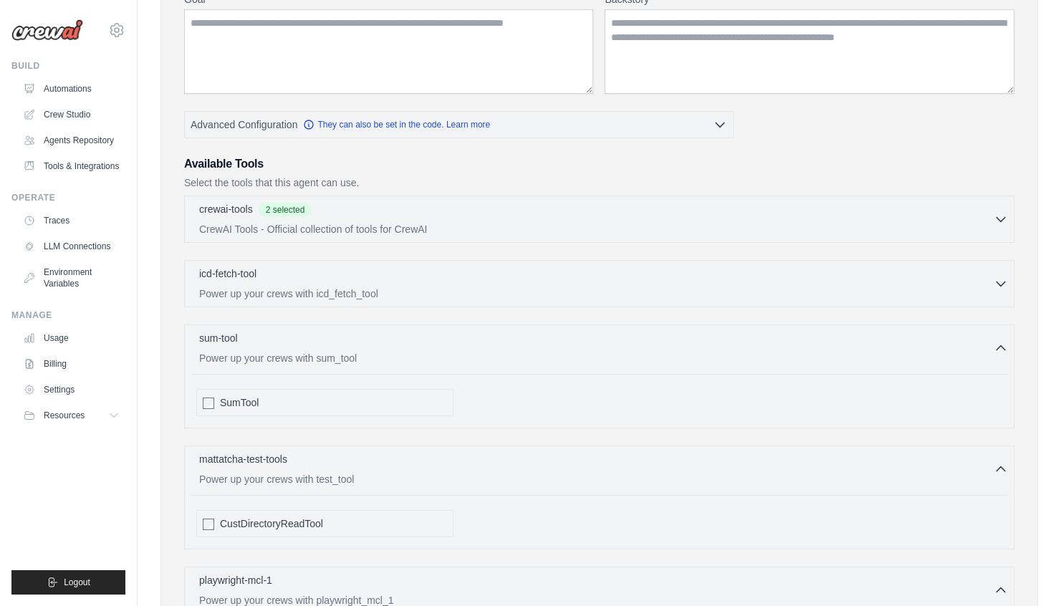
click at [449, 380] on div "SumTool" at bounding box center [600, 398] width 818 height 48
click at [449, 335] on div "sum-tool 0 selected" at bounding box center [596, 338] width 795 height 17
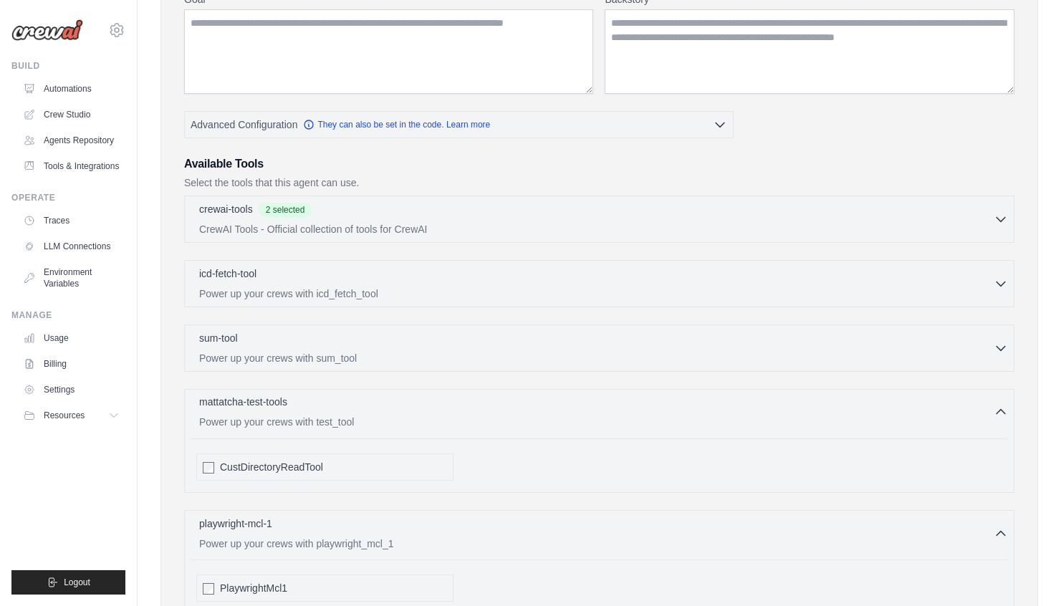
click at [441, 421] on p "Power up your crews with test_tool" at bounding box center [596, 422] width 795 height 14
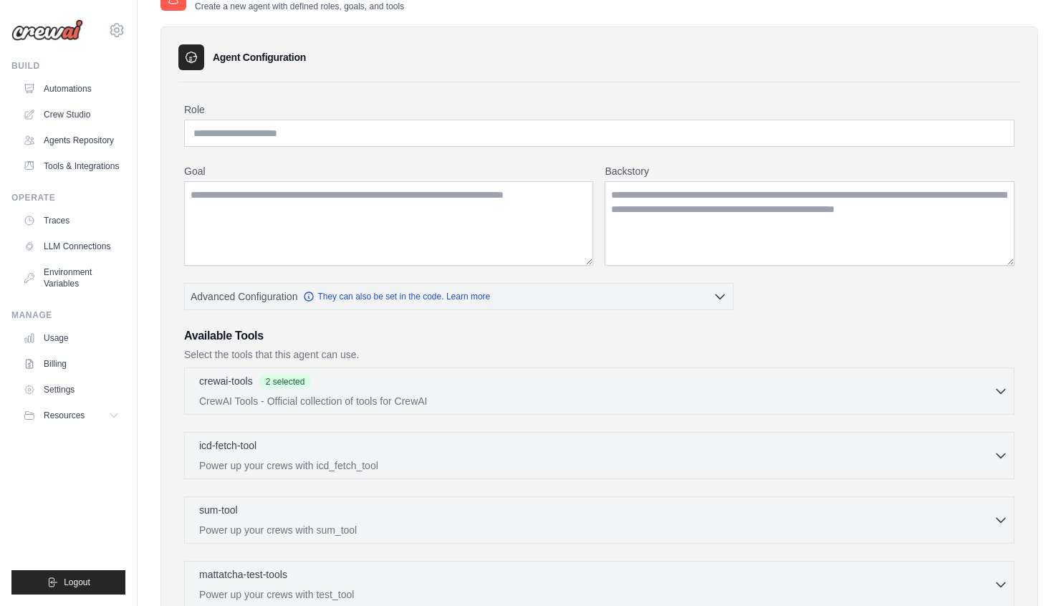
scroll to position [71, 0]
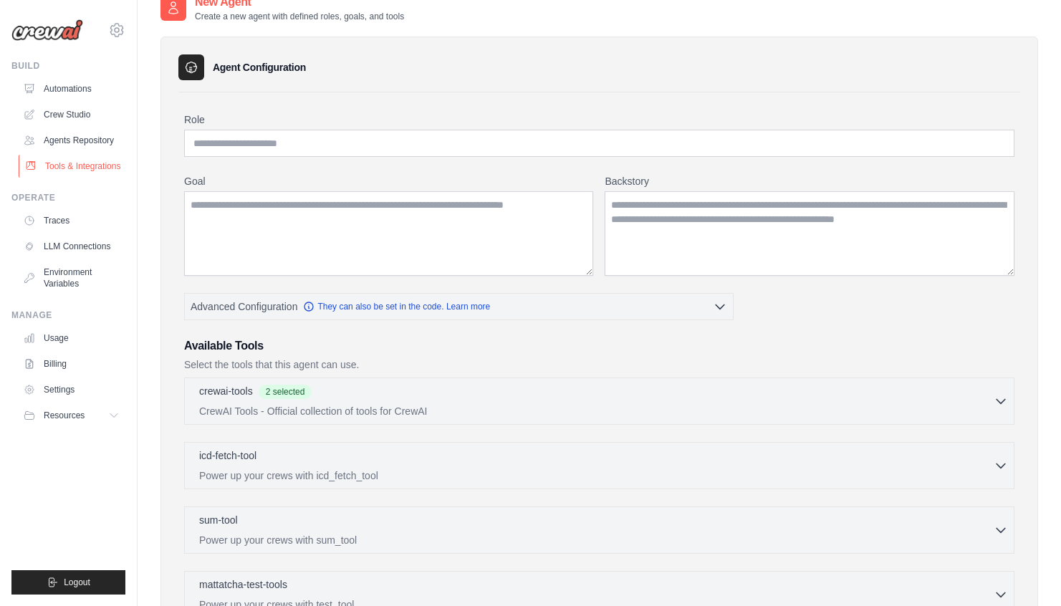
click at [77, 164] on link "Tools & Integrations" at bounding box center [73, 166] width 108 height 23
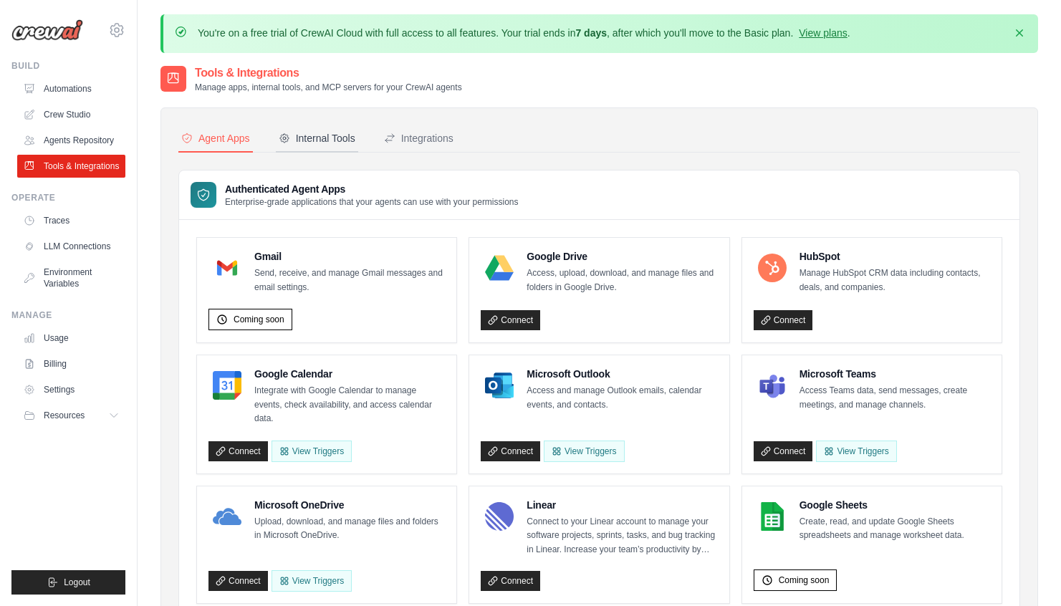
click at [335, 138] on div "Internal Tools" at bounding box center [317, 138] width 77 height 14
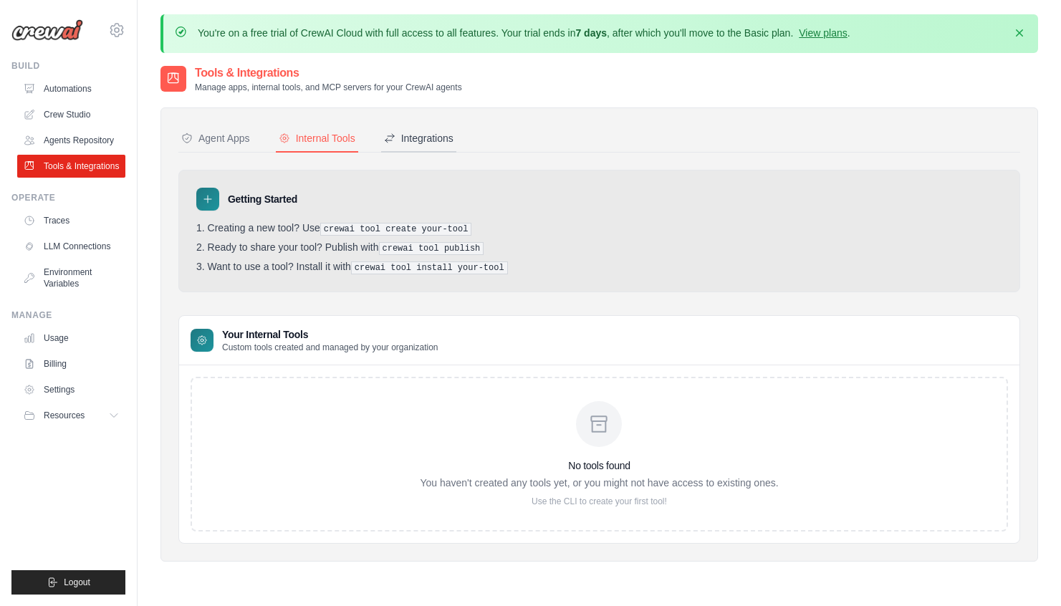
click at [419, 139] on div "Integrations" at bounding box center [419, 138] width 70 height 14
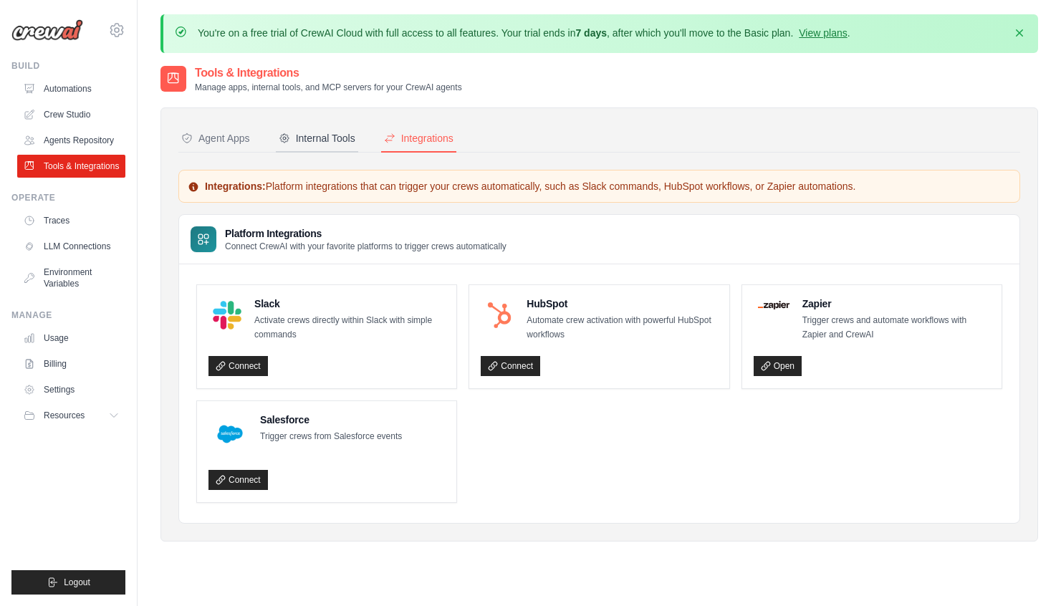
click at [331, 134] on div "Internal Tools" at bounding box center [317, 138] width 77 height 14
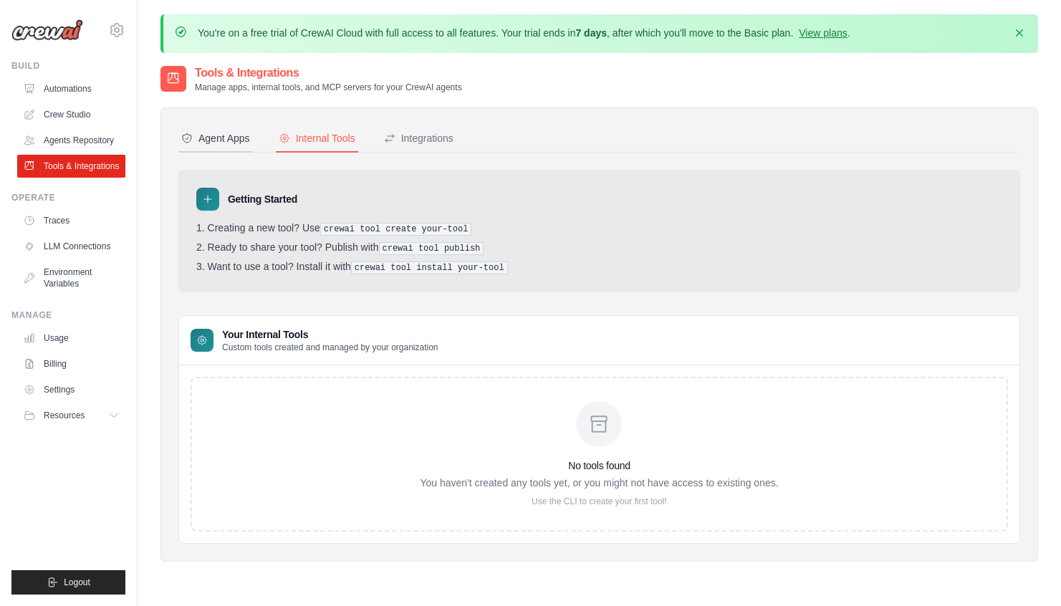
click at [242, 131] on div "Agent Apps" at bounding box center [215, 138] width 69 height 14
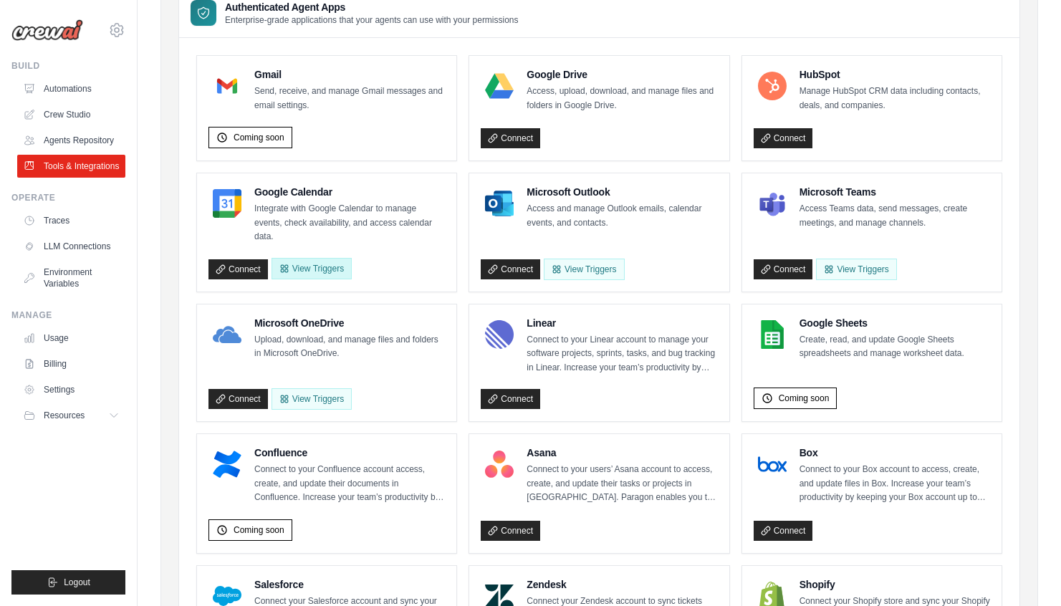
scroll to position [79, 0]
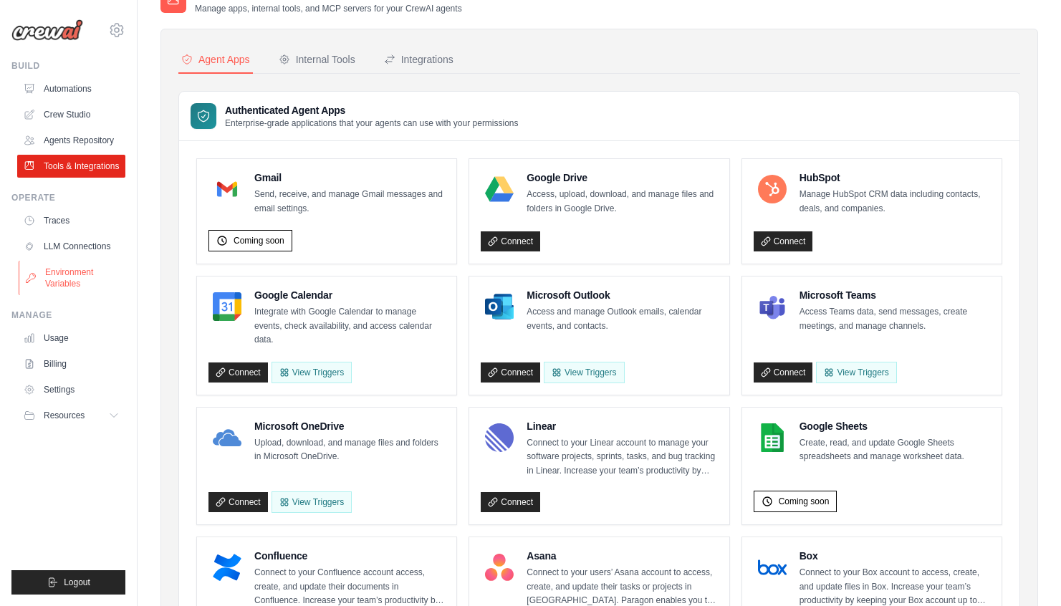
click at [94, 275] on link "Environment Variables" at bounding box center [73, 278] width 108 height 34
click at [87, 242] on link "LLM Connections" at bounding box center [73, 246] width 108 height 23
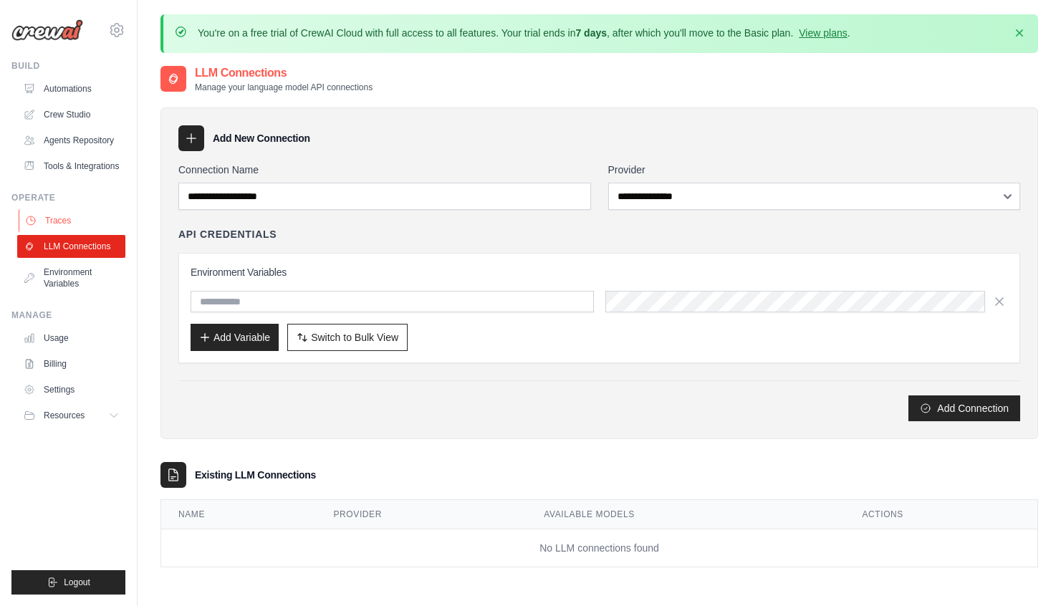
click at [55, 214] on link "Traces" at bounding box center [73, 220] width 108 height 23
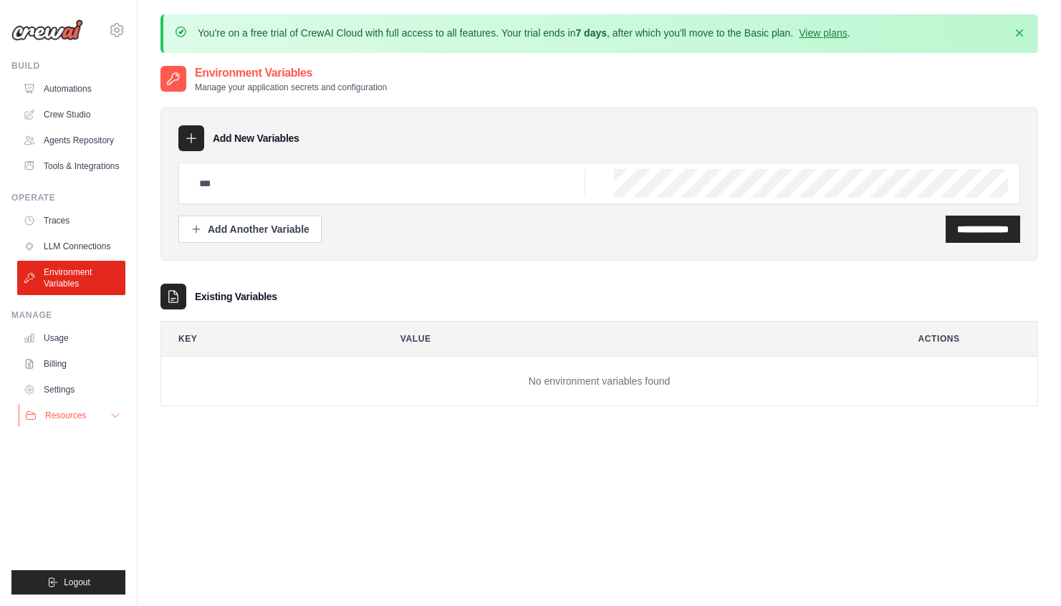
click at [57, 412] on span "Resources" at bounding box center [65, 415] width 41 height 11
click at [87, 133] on link "Agents Repository" at bounding box center [73, 140] width 108 height 23
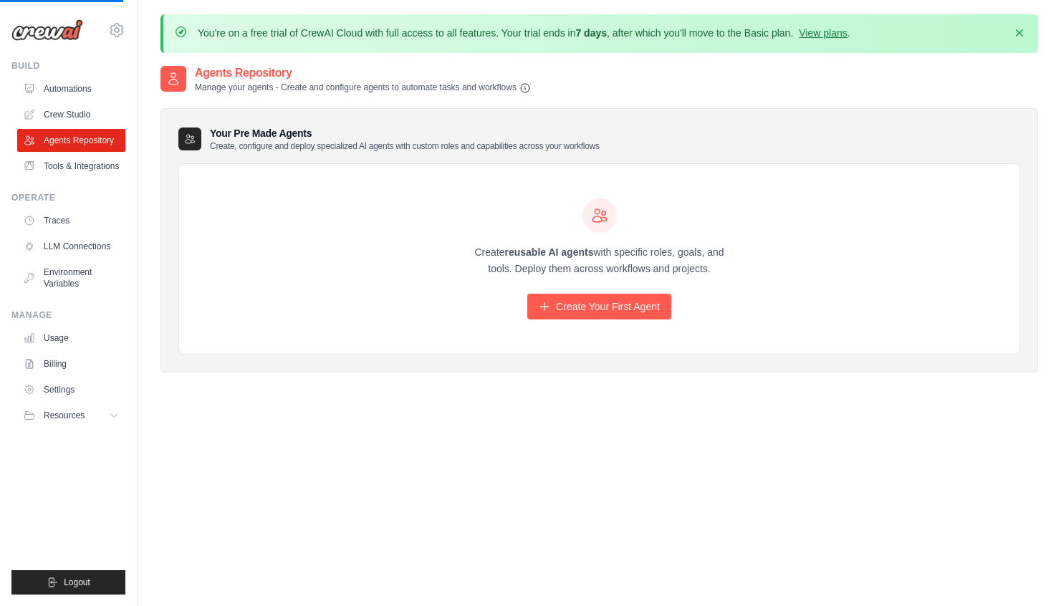
click at [609, 287] on div "Create reusable AI agents with specific roles, goals, and tools. Deploy them ac…" at bounding box center [599, 259] width 275 height 122
click at [609, 307] on link "Create Your First Agent" at bounding box center [599, 307] width 144 height 26
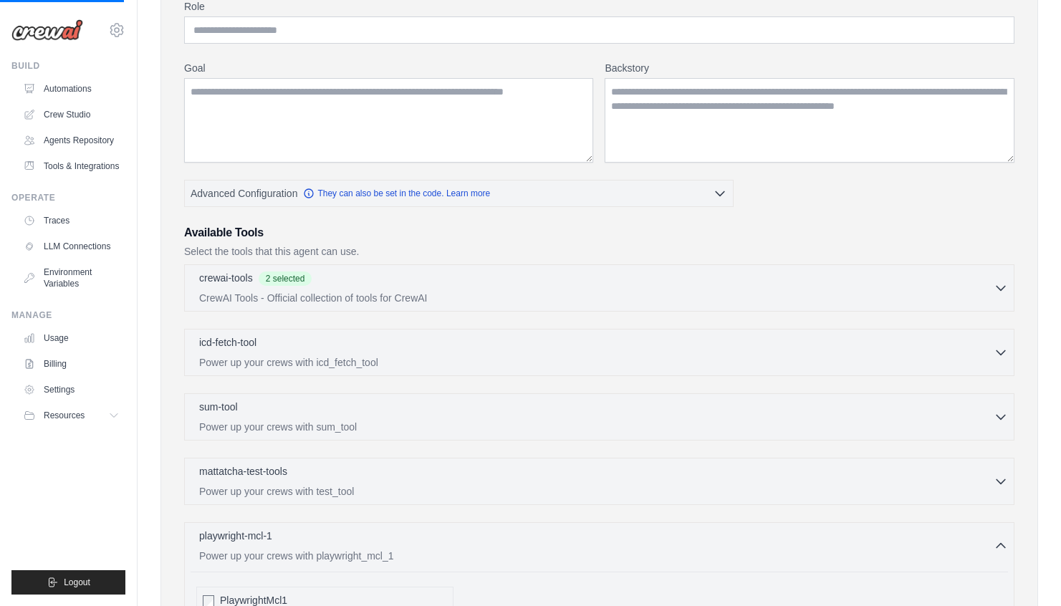
scroll to position [216, 0]
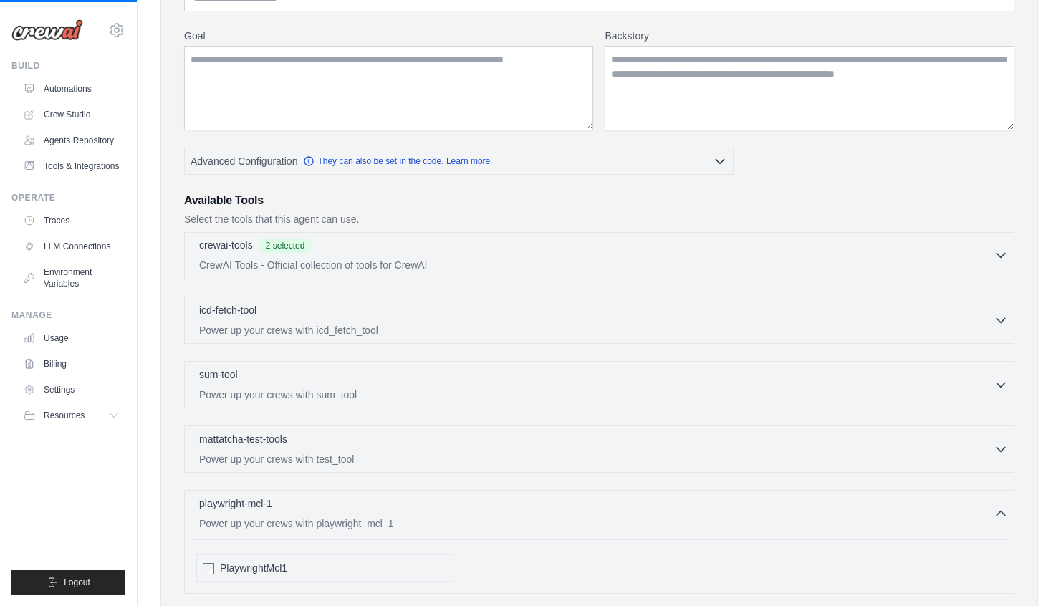
click at [447, 238] on div "crewai-tools 2 selected" at bounding box center [596, 246] width 795 height 17
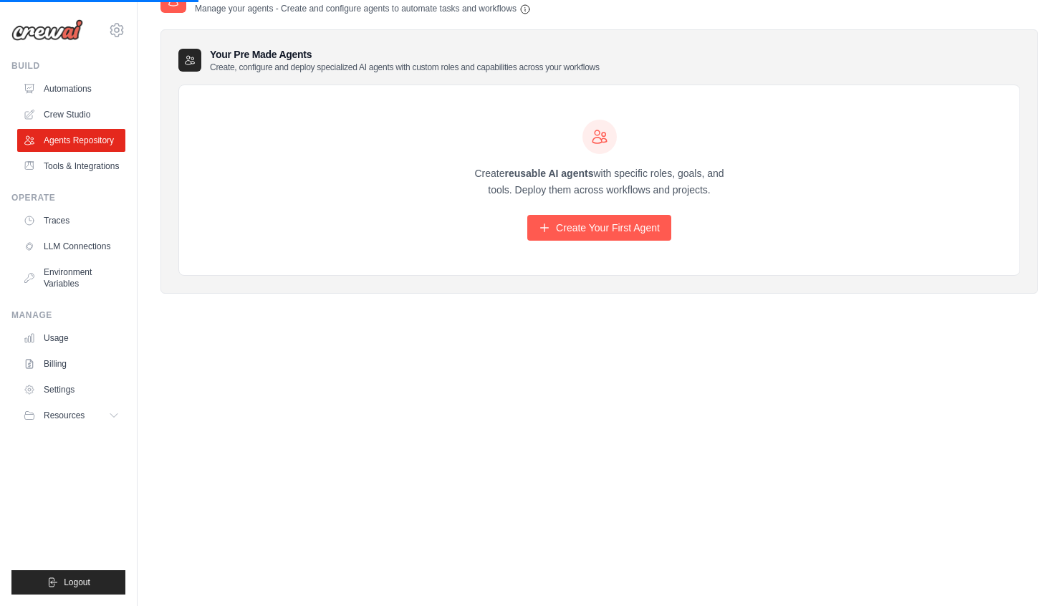
scroll to position [78, 0]
click at [532, 221] on link "Create Your First Agent" at bounding box center [599, 229] width 144 height 26
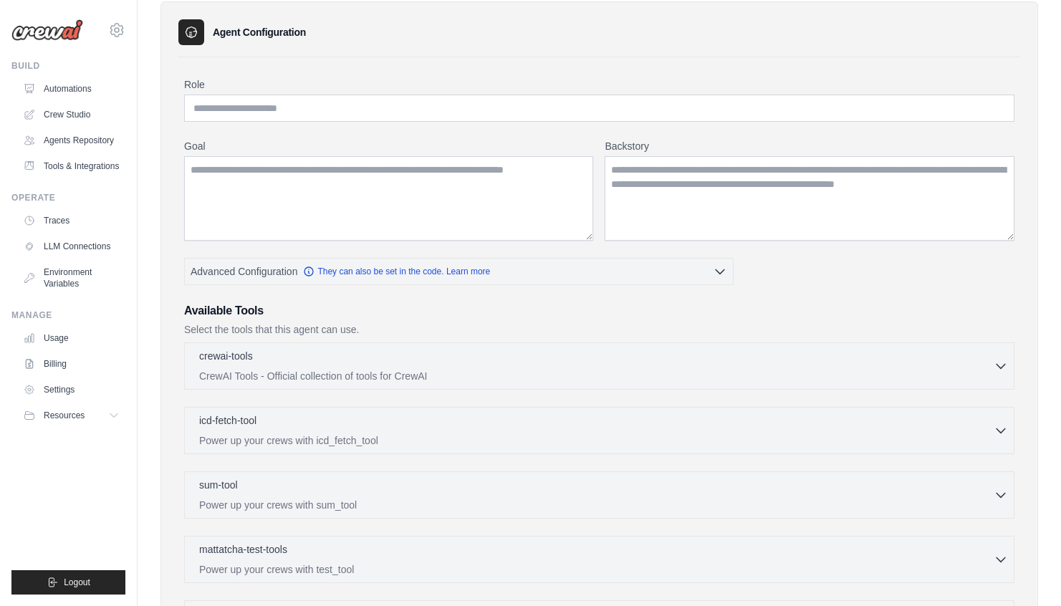
scroll to position [45, 0]
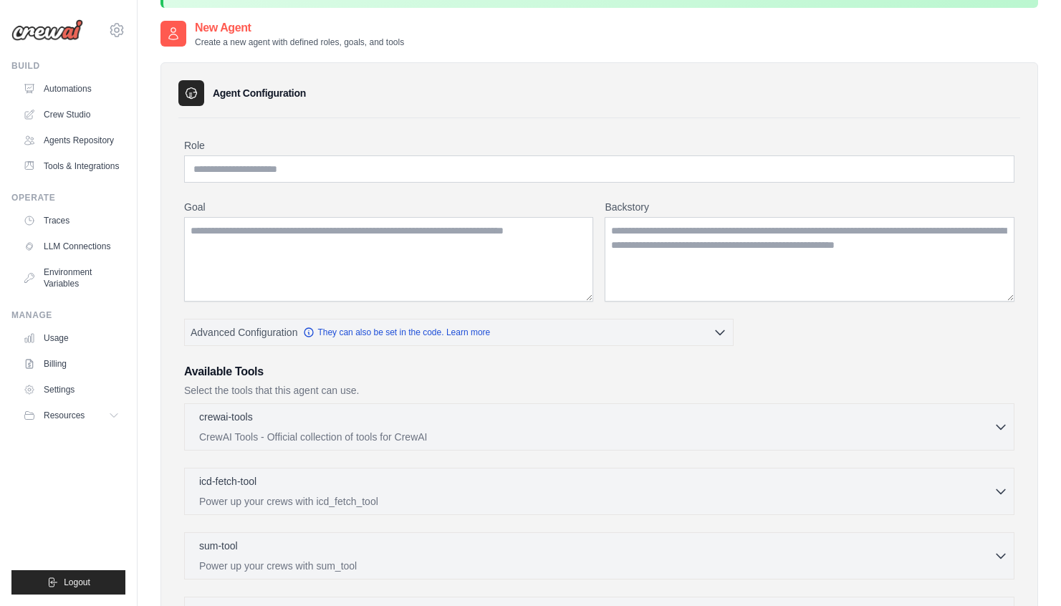
click at [80, 427] on ul "Build Automations Crew Studio Agents Repository Tools & Integrations" at bounding box center [68, 327] width 114 height 535
click at [82, 416] on span "Resources" at bounding box center [65, 415] width 41 height 11
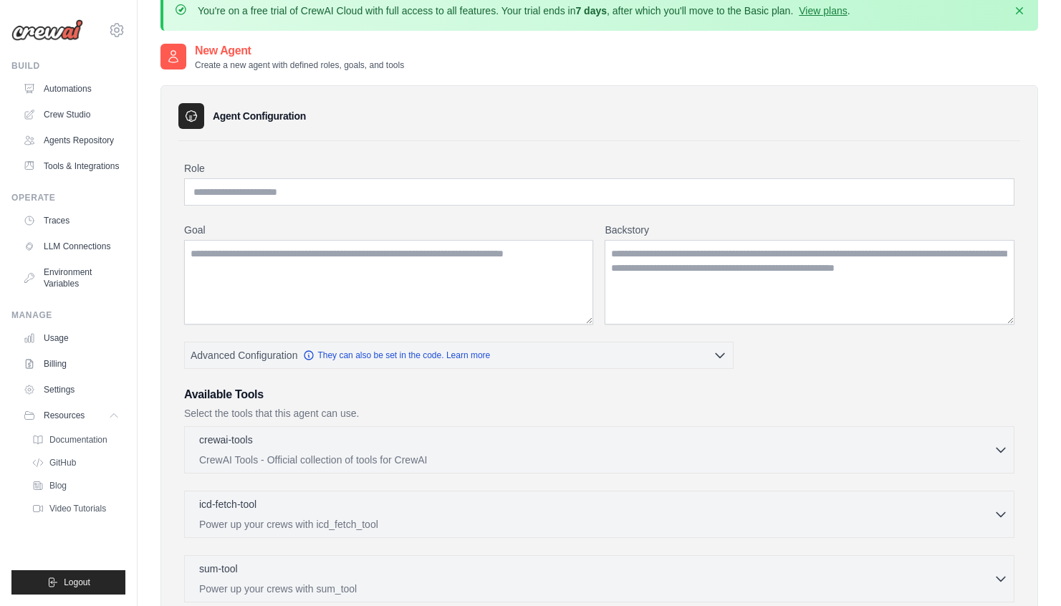
scroll to position [0, 0]
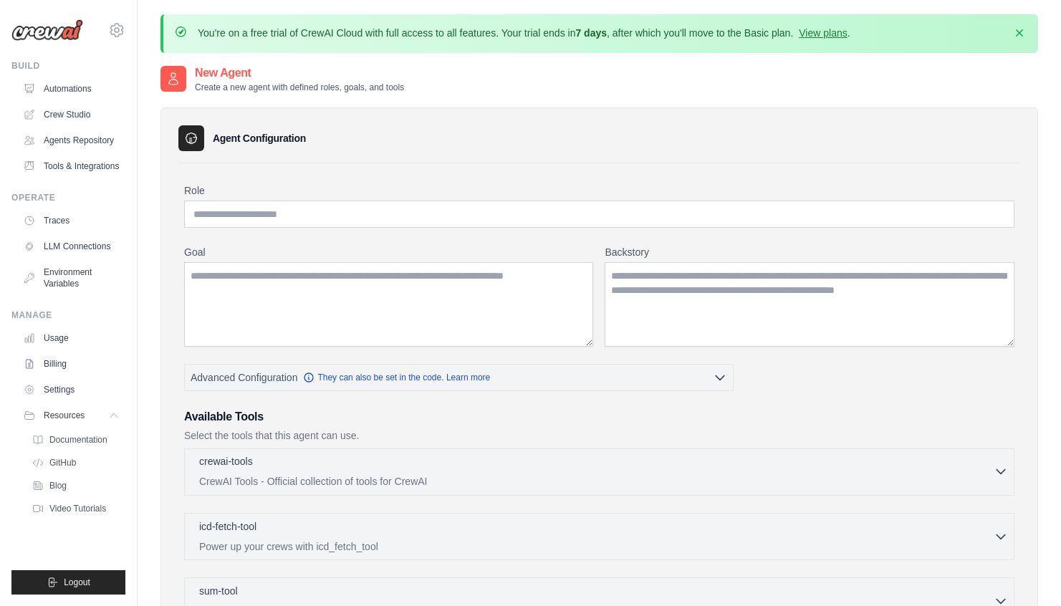
click at [412, 476] on p "CrewAI Tools - Official collection of tools for CrewAI" at bounding box center [596, 481] width 795 height 14
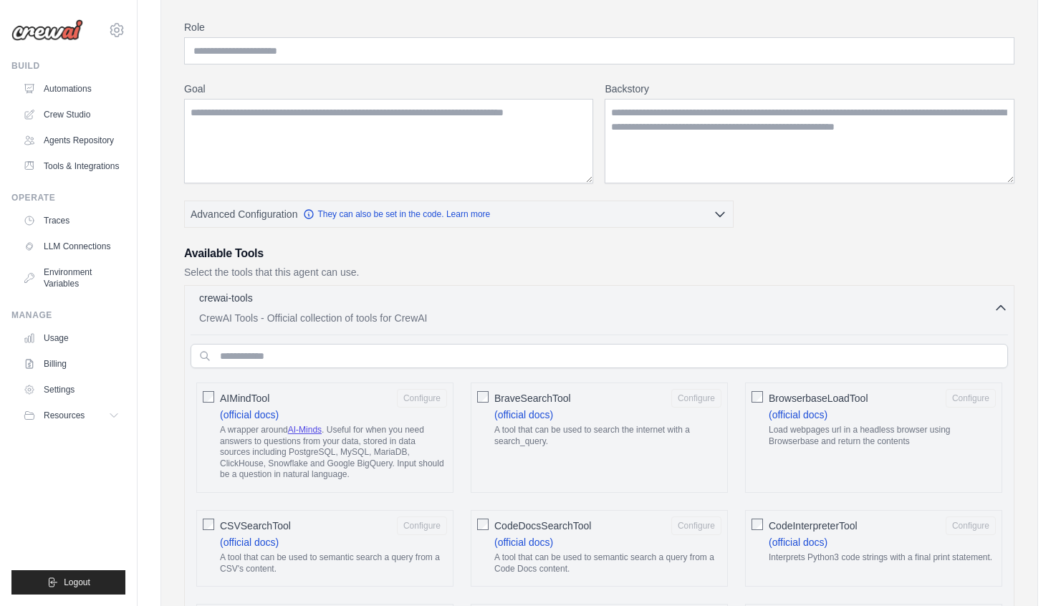
scroll to position [308, 0]
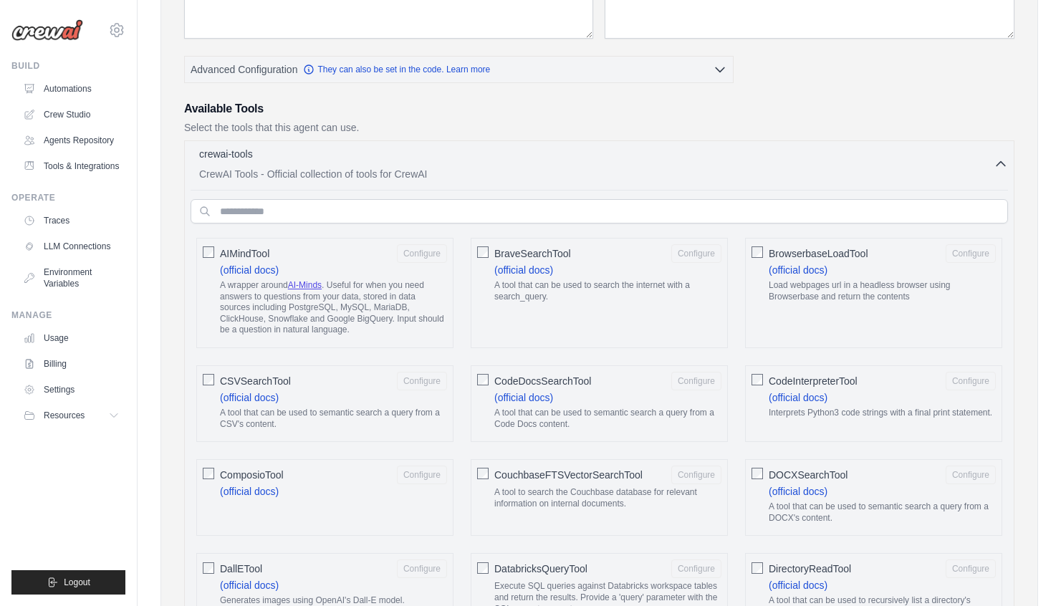
click at [349, 309] on p "A wrapper around AI-Minds . Useful for when you need answers to questions from …" at bounding box center [333, 308] width 227 height 56
click at [353, 324] on p "A wrapper around AI-Minds . Useful for when you need answers to questions from …" at bounding box center [333, 308] width 227 height 56
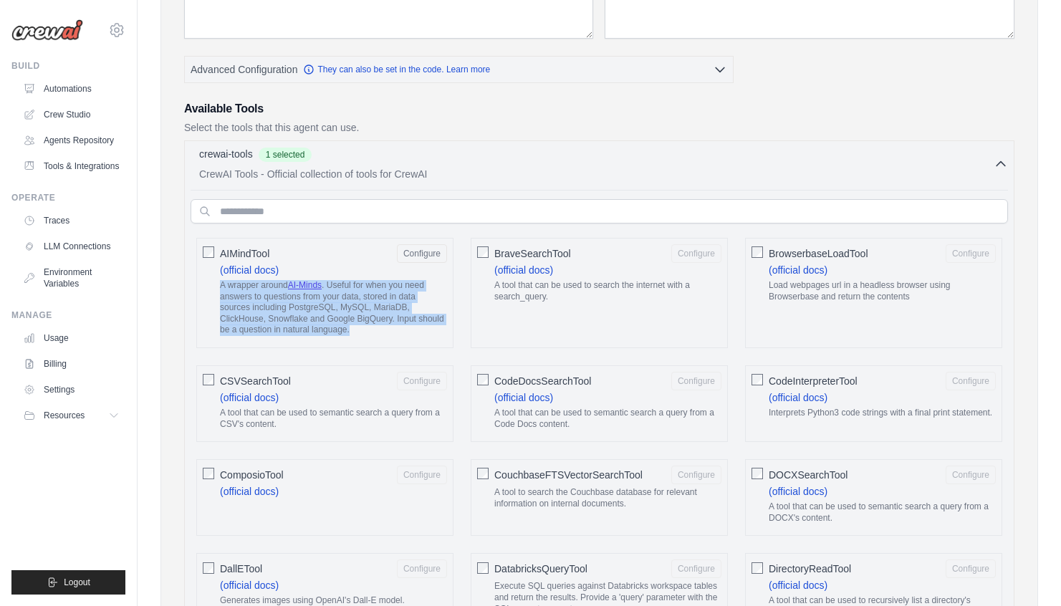
click at [353, 324] on p "A wrapper around AI-Minds . Useful for when you need answers to questions from …" at bounding box center [333, 308] width 227 height 56
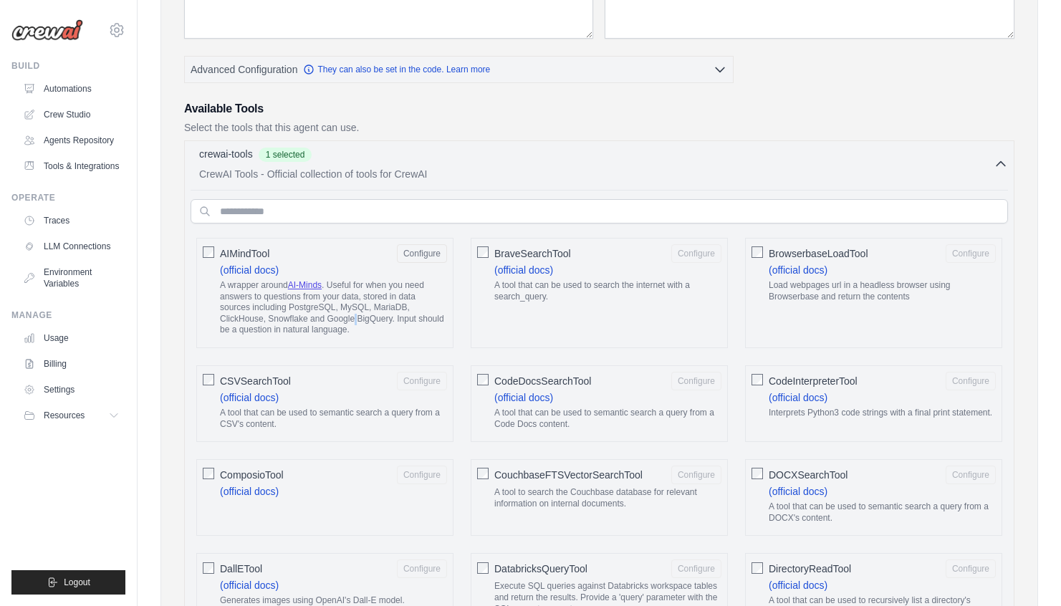
click at [353, 324] on p "A wrapper around AI-Minds . Useful for when you need answers to questions from …" at bounding box center [333, 308] width 227 height 56
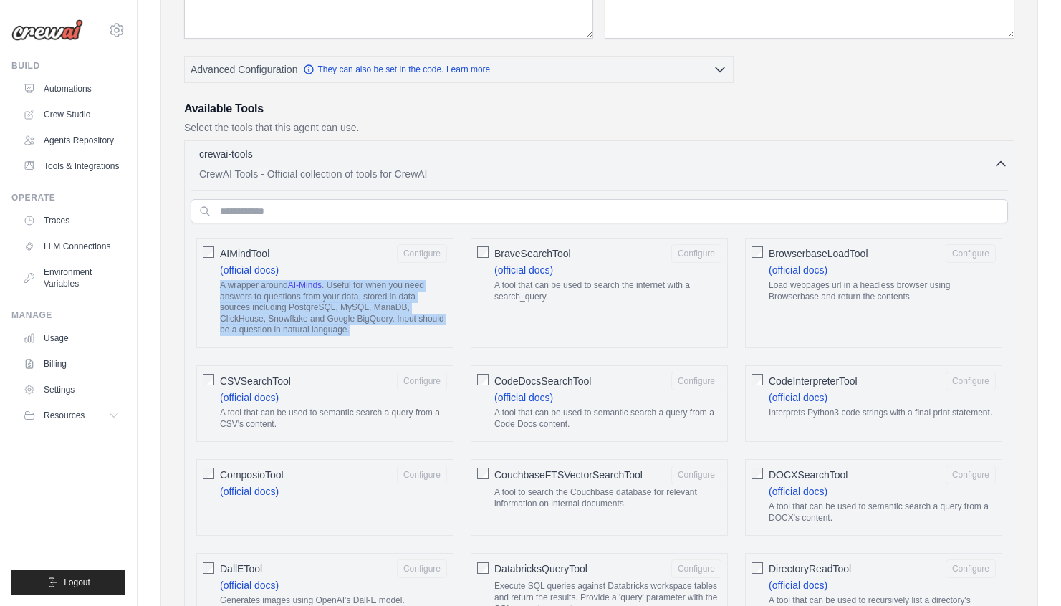
click at [353, 324] on p "A wrapper around AI-Minds . Useful for when you need answers to questions from …" at bounding box center [333, 308] width 227 height 56
click at [88, 416] on button "Resources" at bounding box center [73, 415] width 108 height 23
click at [88, 440] on span "Documentation" at bounding box center [80, 439] width 58 height 11
